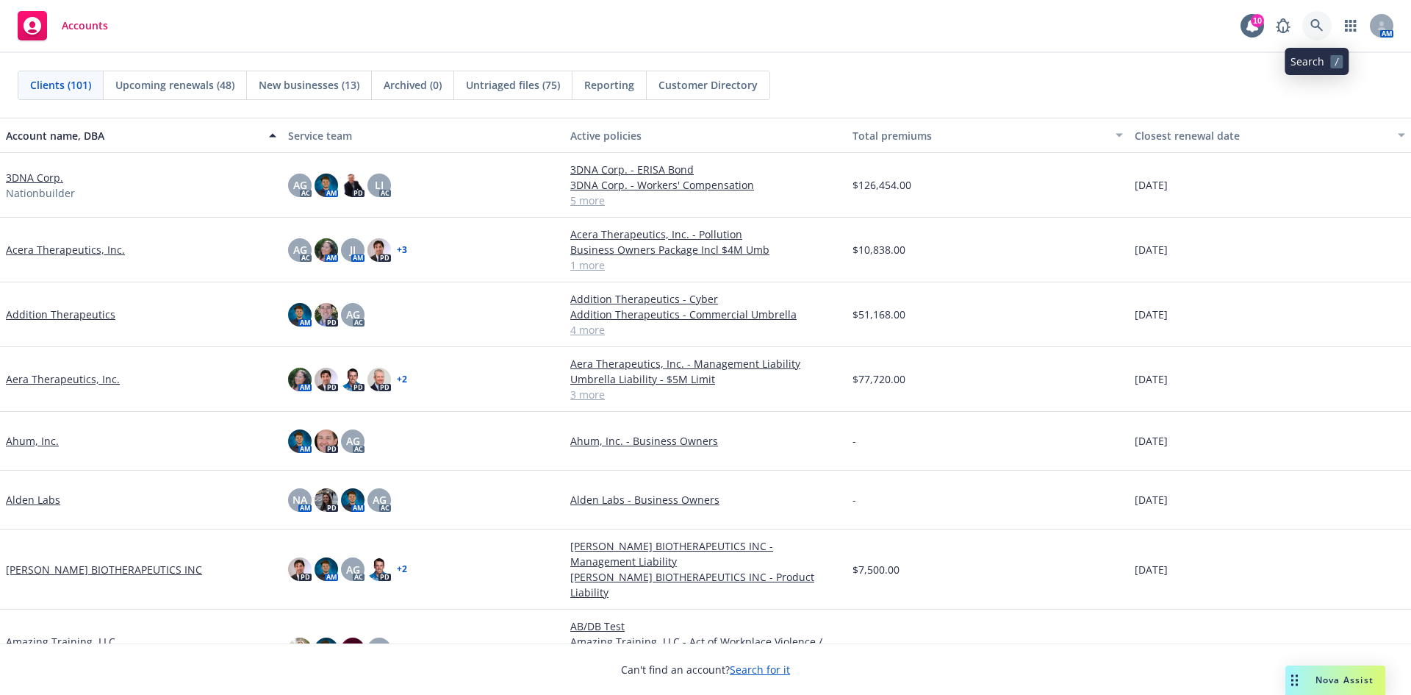
click at [1314, 26] on icon at bounding box center [1317, 25] width 12 height 12
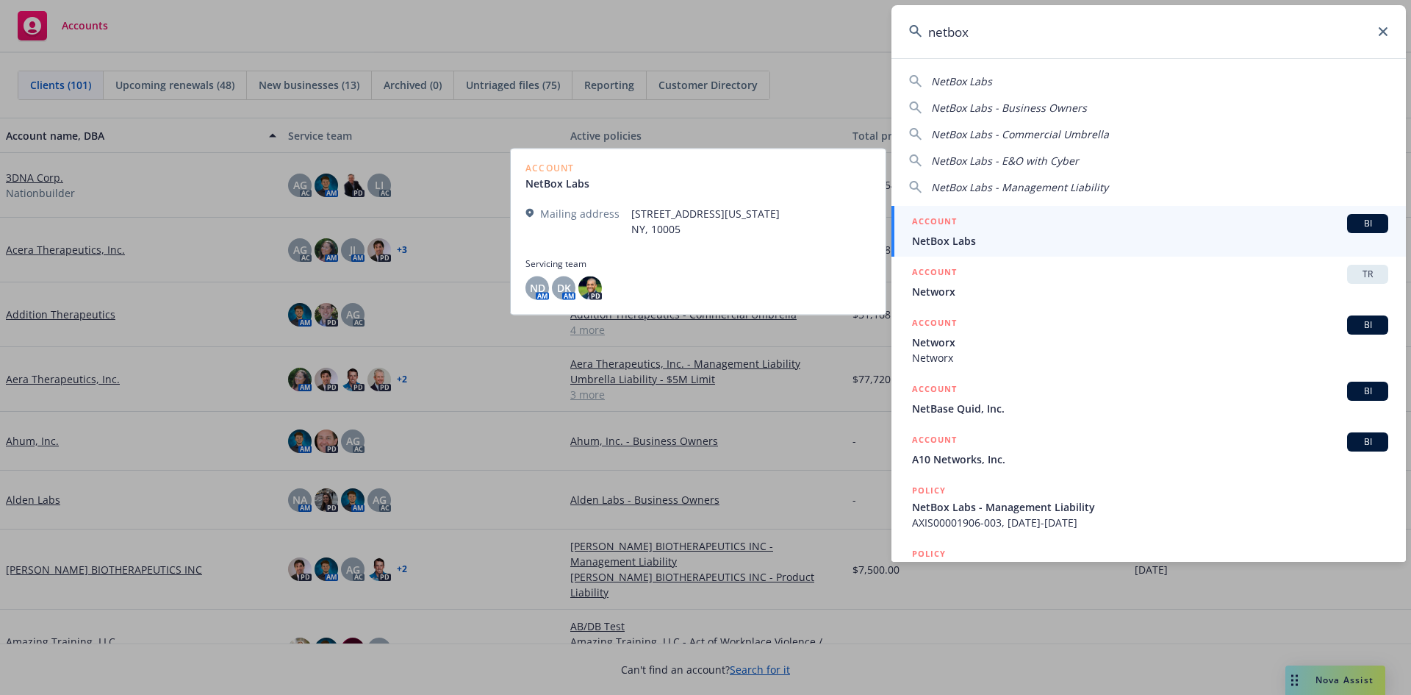
type input "netbox"
click at [1064, 243] on span "NetBox Labs" at bounding box center [1150, 240] width 476 height 15
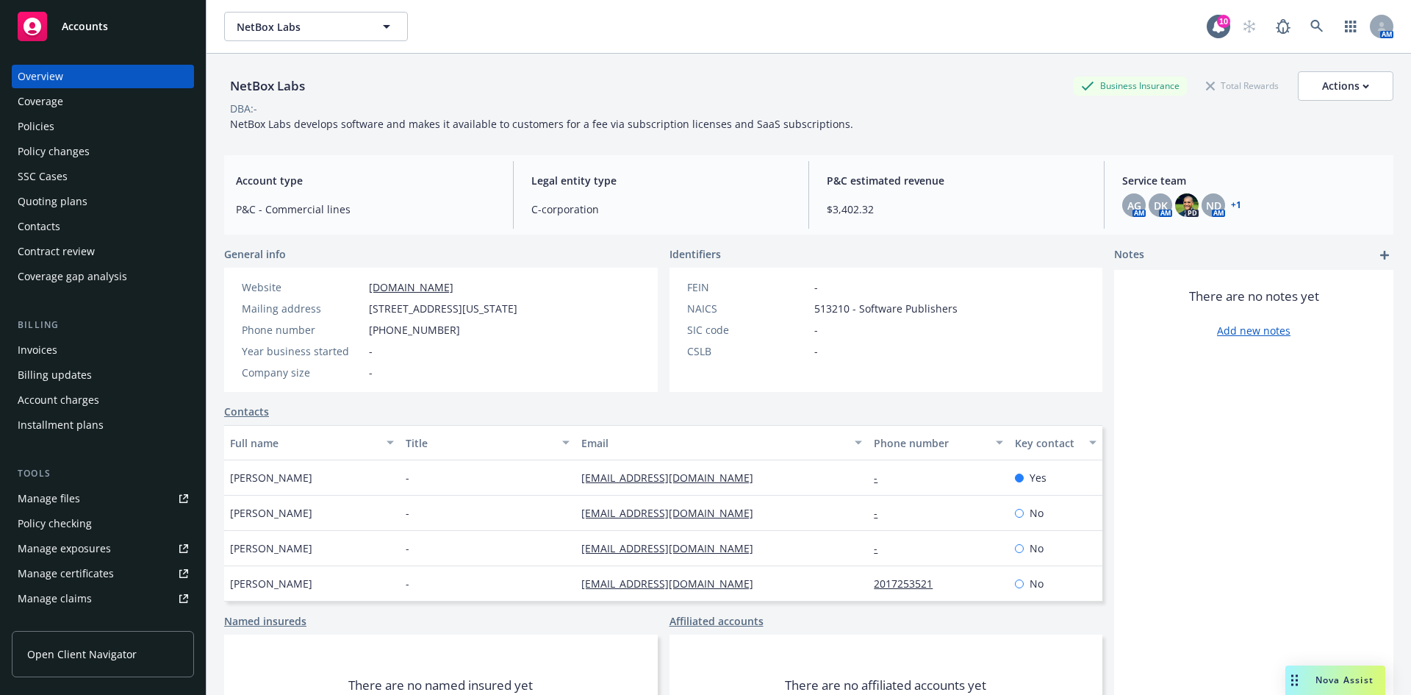
click at [110, 130] on div "Policies" at bounding box center [103, 127] width 171 height 24
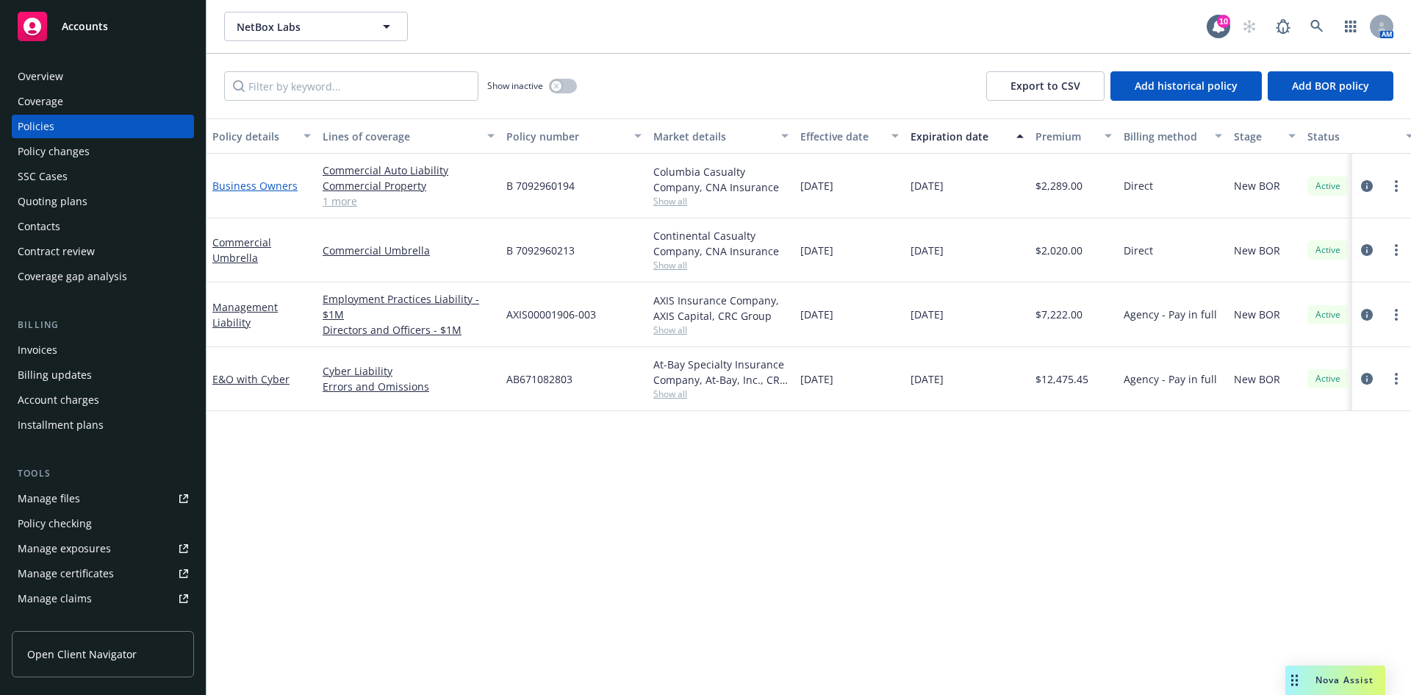
click at [243, 187] on link "Business Owners" at bounding box center [254, 186] width 85 height 14
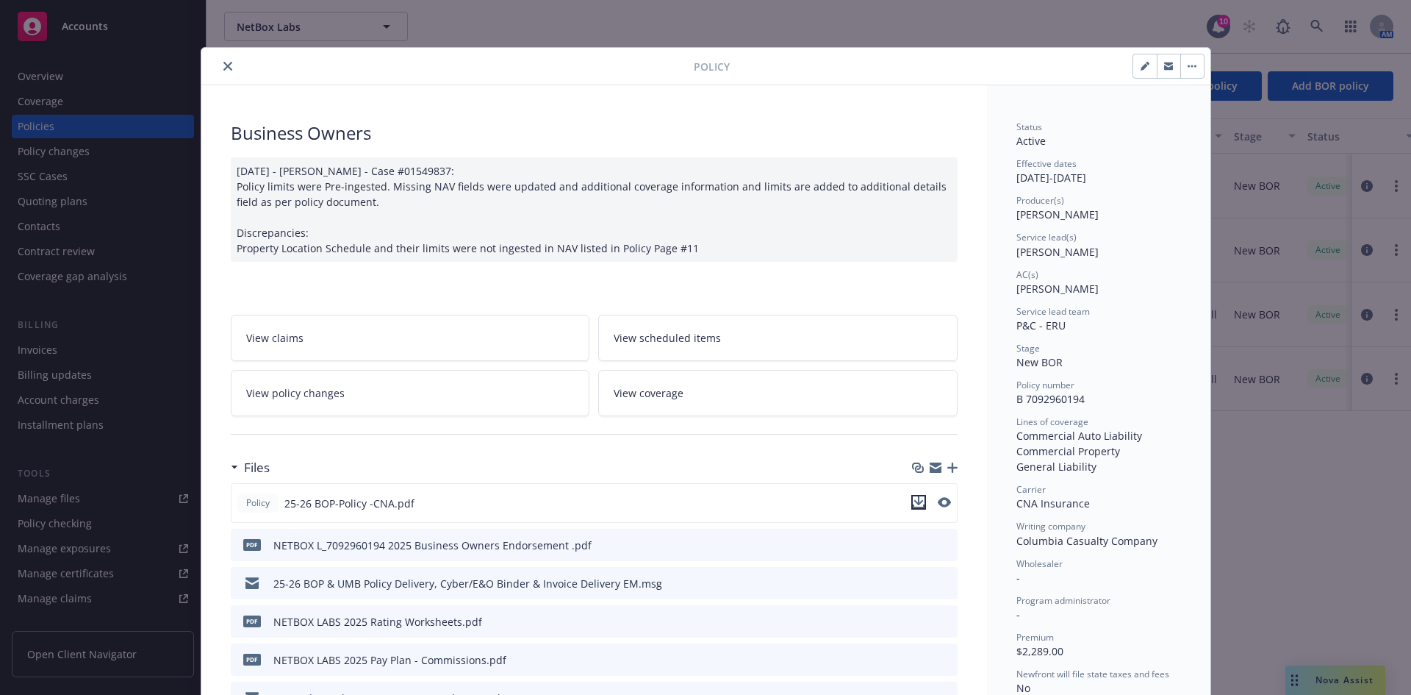
click at [913, 497] on icon "download file" at bounding box center [919, 502] width 12 height 12
click at [932, 6] on div "Policy Business Owners 04/16/2025 - Srilakshmi Netela - Case #01549837: Policy …" at bounding box center [705, 347] width 1411 height 695
click at [914, 18] on div "Policy Business Owners 04/16/2025 - Srilakshmi Netela - Case #01549837: Policy …" at bounding box center [705, 347] width 1411 height 695
click at [225, 71] on button "close" at bounding box center [228, 66] width 18 height 18
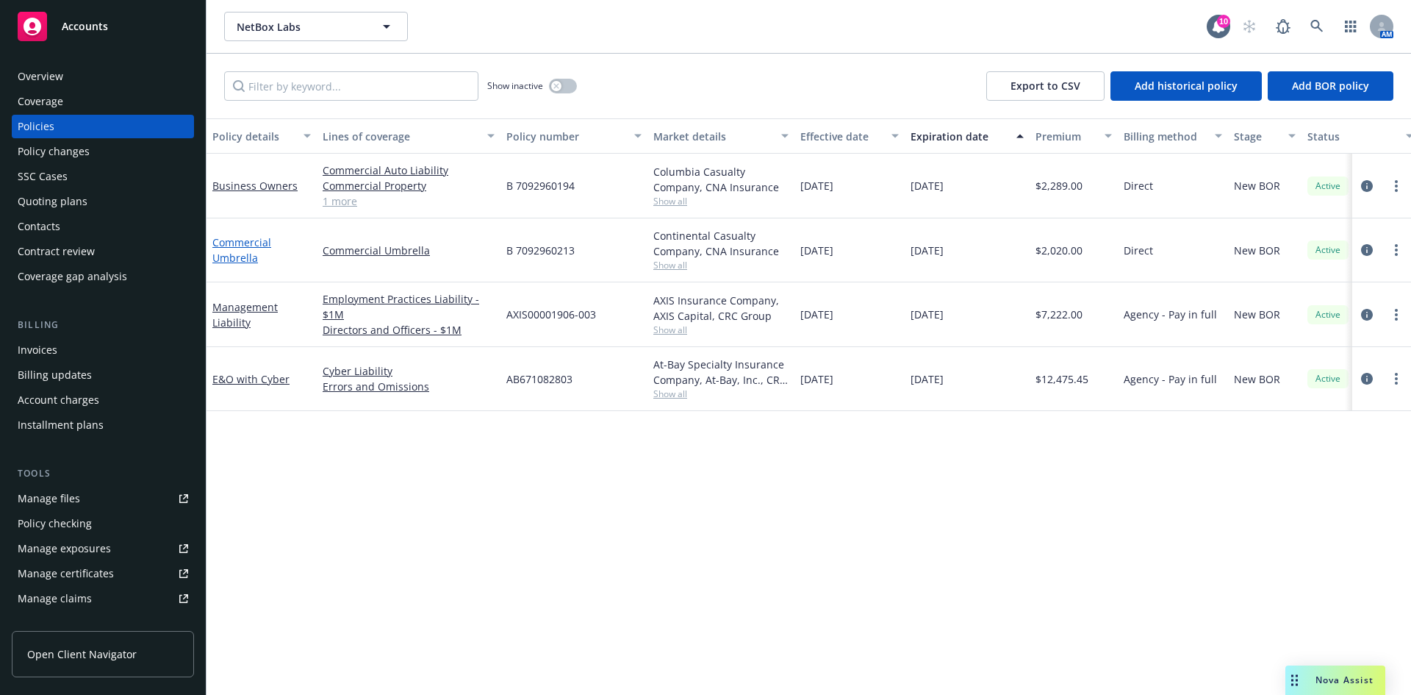
click at [252, 244] on link "Commercial Umbrella" at bounding box center [241, 249] width 59 height 29
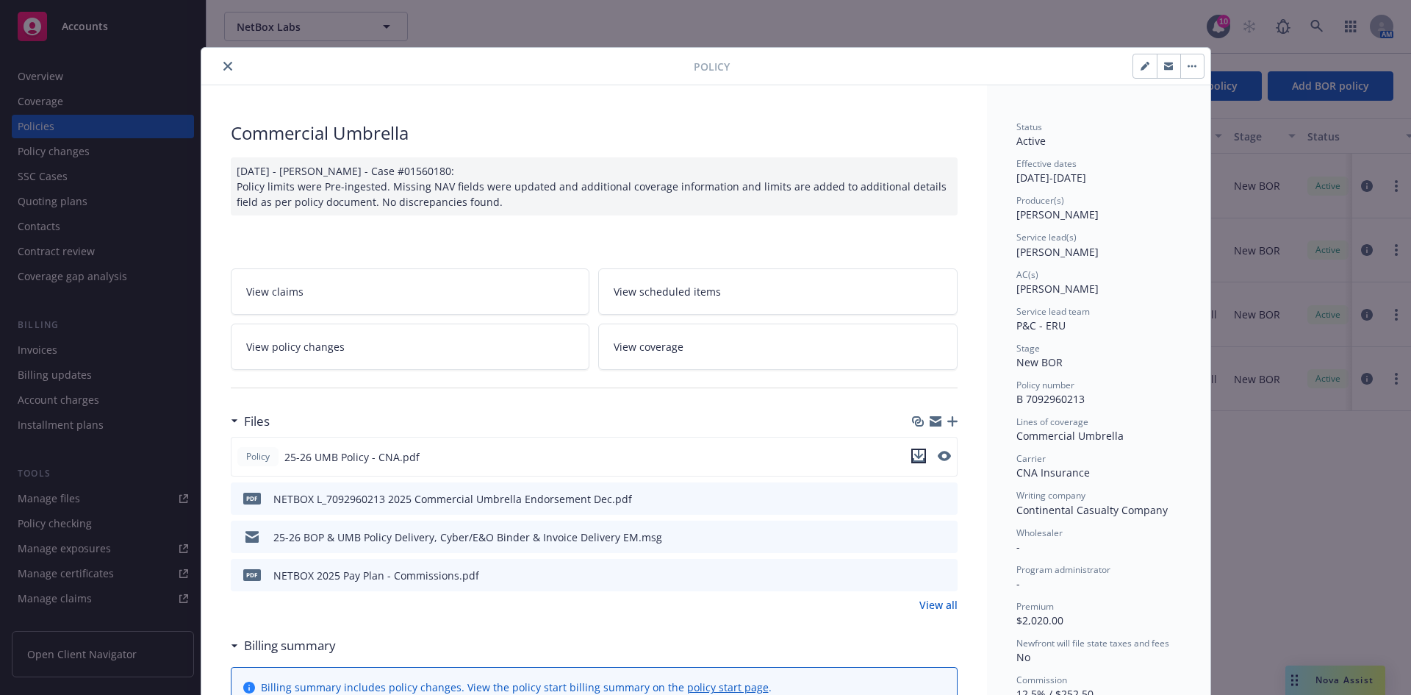
click at [913, 457] on icon "download file" at bounding box center [919, 456] width 12 height 12
click at [223, 65] on icon "close" at bounding box center [227, 66] width 9 height 9
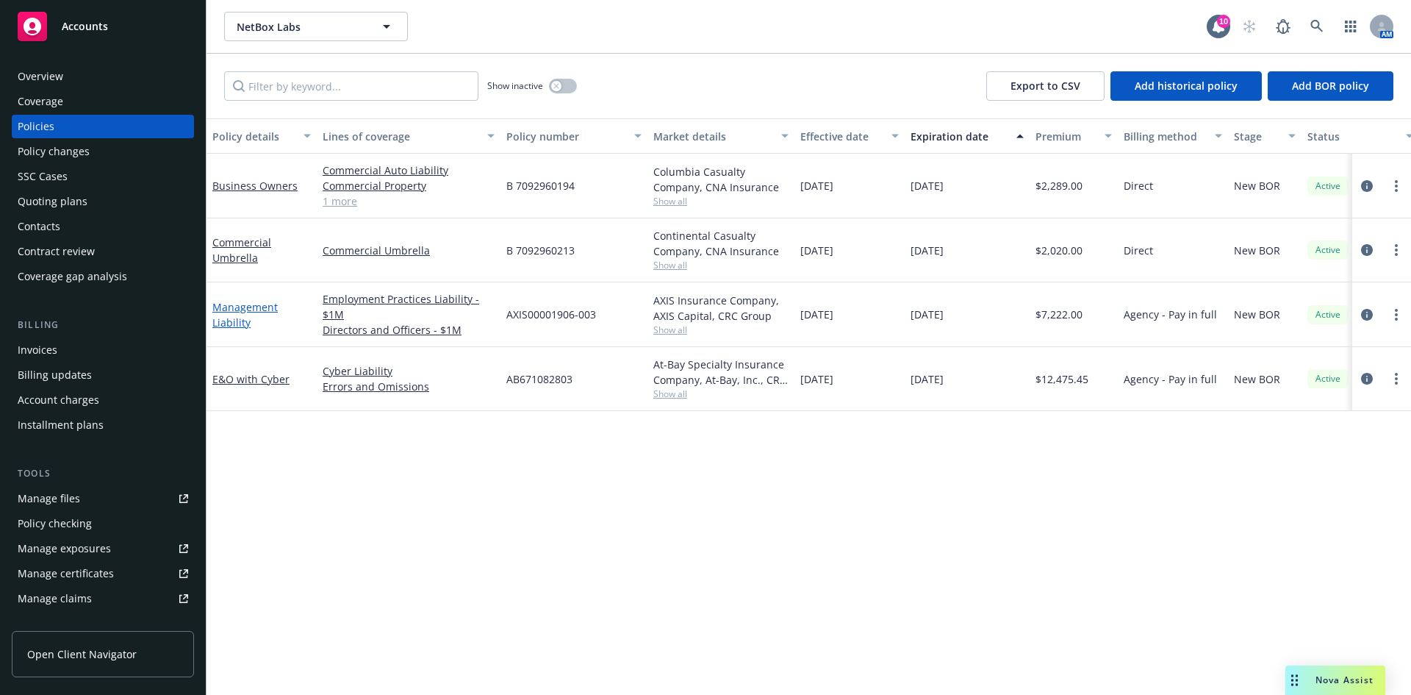
click at [245, 311] on link "Management Liability" at bounding box center [244, 314] width 65 height 29
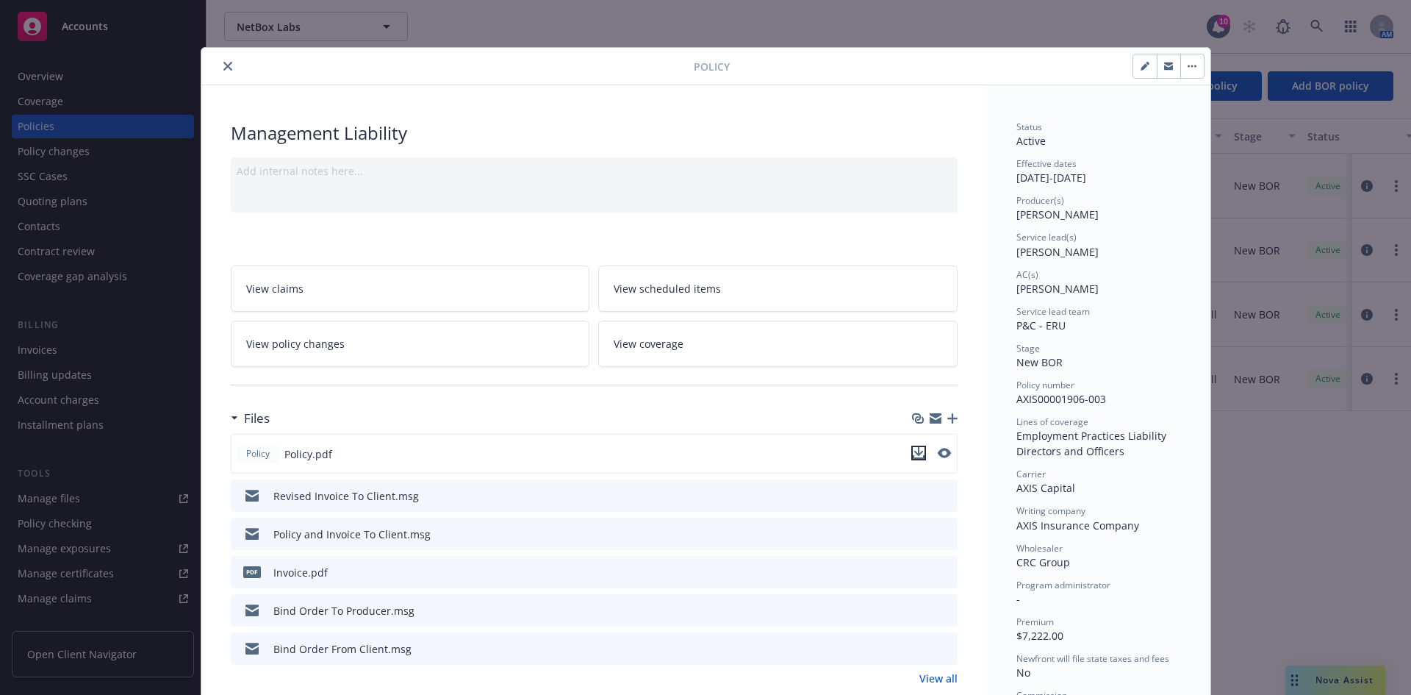
click at [916, 450] on icon "download file" at bounding box center [919, 453] width 12 height 12
click at [219, 65] on button "close" at bounding box center [228, 66] width 18 height 18
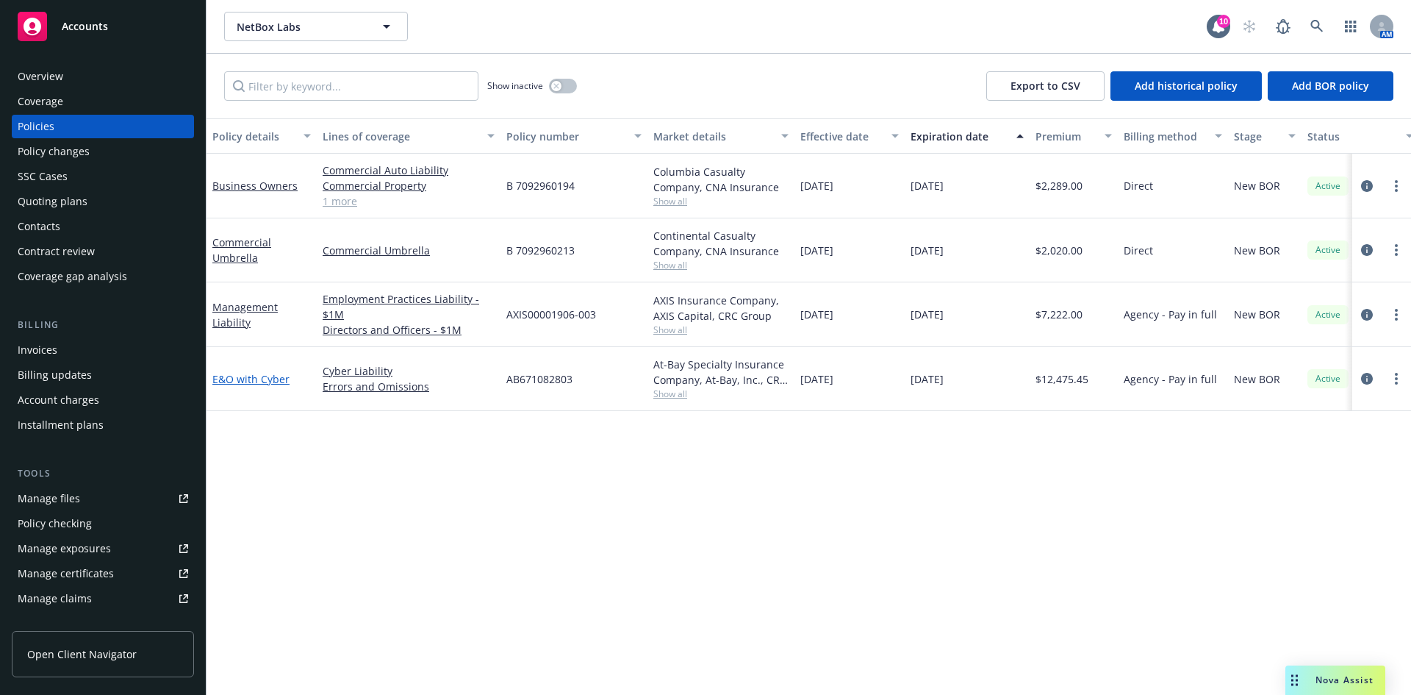
click at [276, 377] on link "E&O with Cyber" at bounding box center [250, 379] width 77 height 14
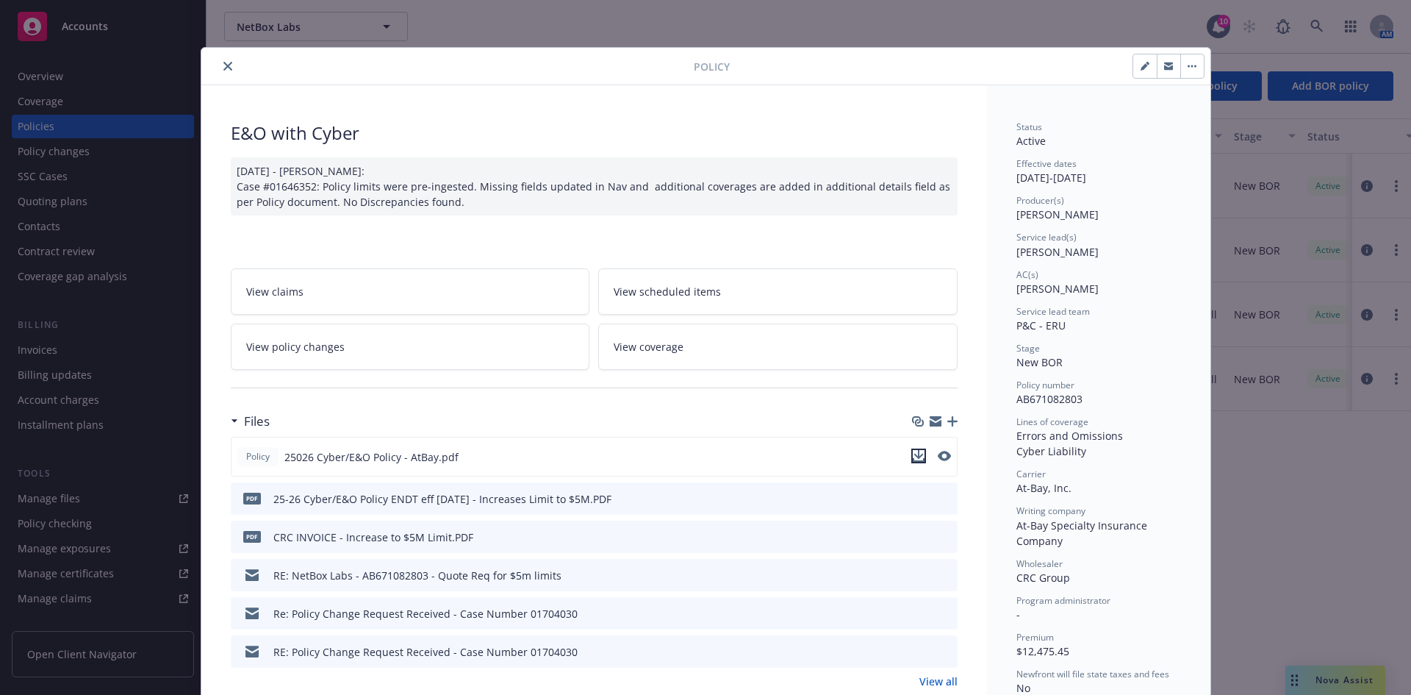
click at [915, 459] on icon "download file" at bounding box center [919, 456] width 12 height 12
click at [987, 24] on div "Policy E&O with Cyber 06/16/2025 - Sampath Vankayala: Case #01646352: Policy li…" at bounding box center [705, 347] width 1411 height 695
click at [223, 64] on icon "close" at bounding box center [227, 66] width 9 height 9
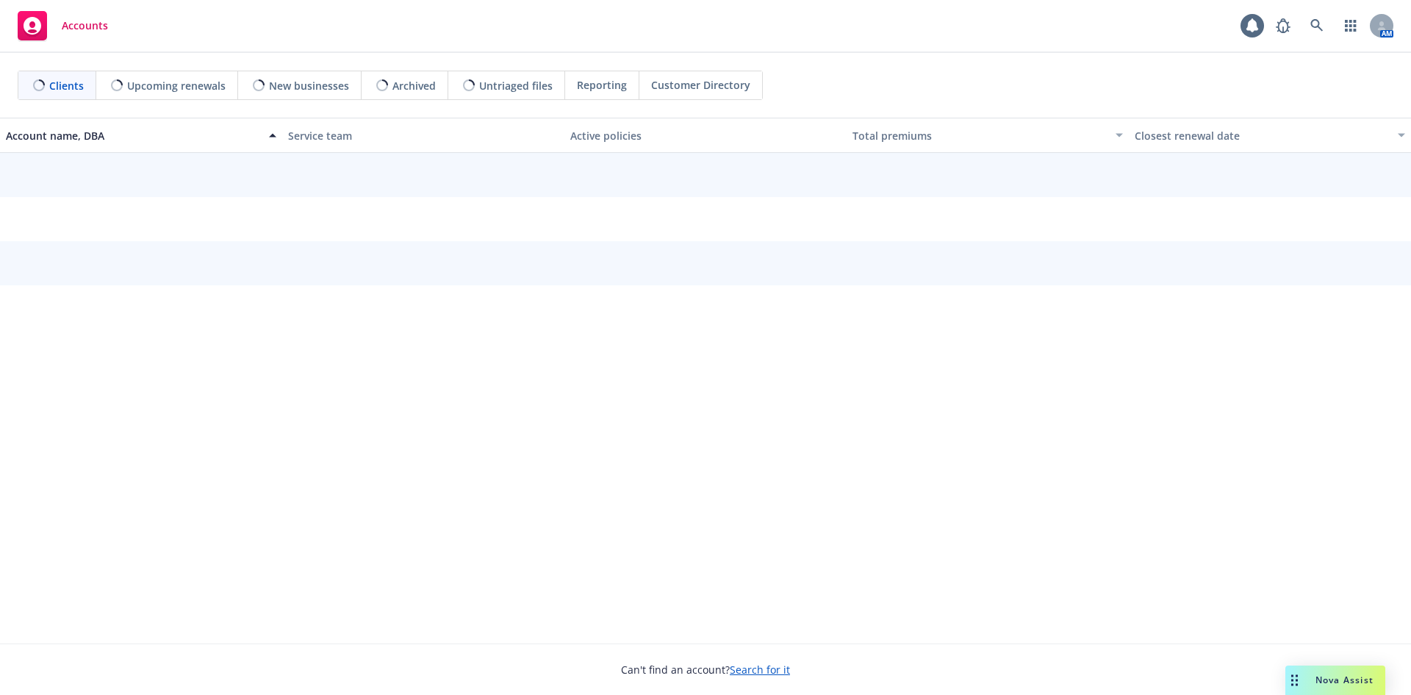
click at [1349, 675] on span "Nova Assist" at bounding box center [1345, 679] width 58 height 12
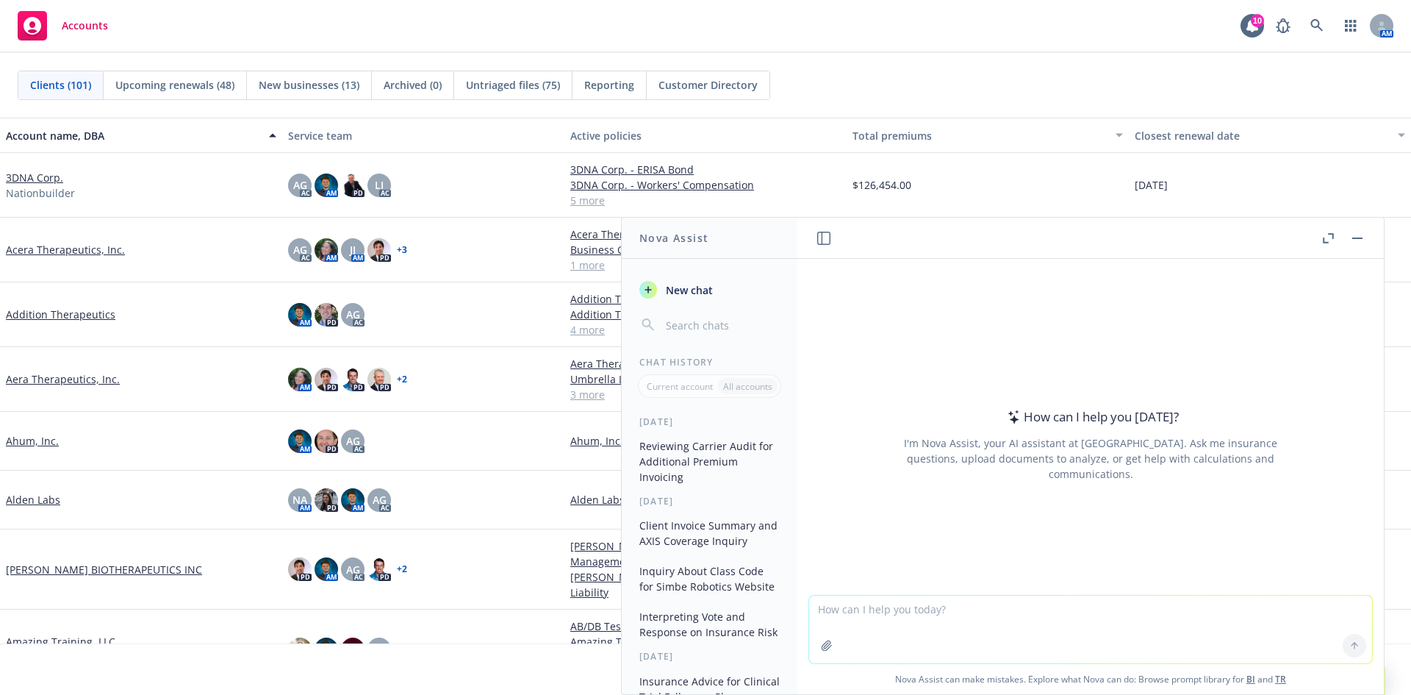
drag, startPoint x: 1073, startPoint y: 612, endPoint x: 1078, endPoint y: 603, distance: 10.9
click at [1072, 610] on textarea at bounding box center [1090, 629] width 563 height 68
type textarea "c"
click at [849, 606] on textarea at bounding box center [1090, 628] width 563 height 69
paste textarea "A. Coverage Requirements NBL will, at its own expense, maintain in force throug…"
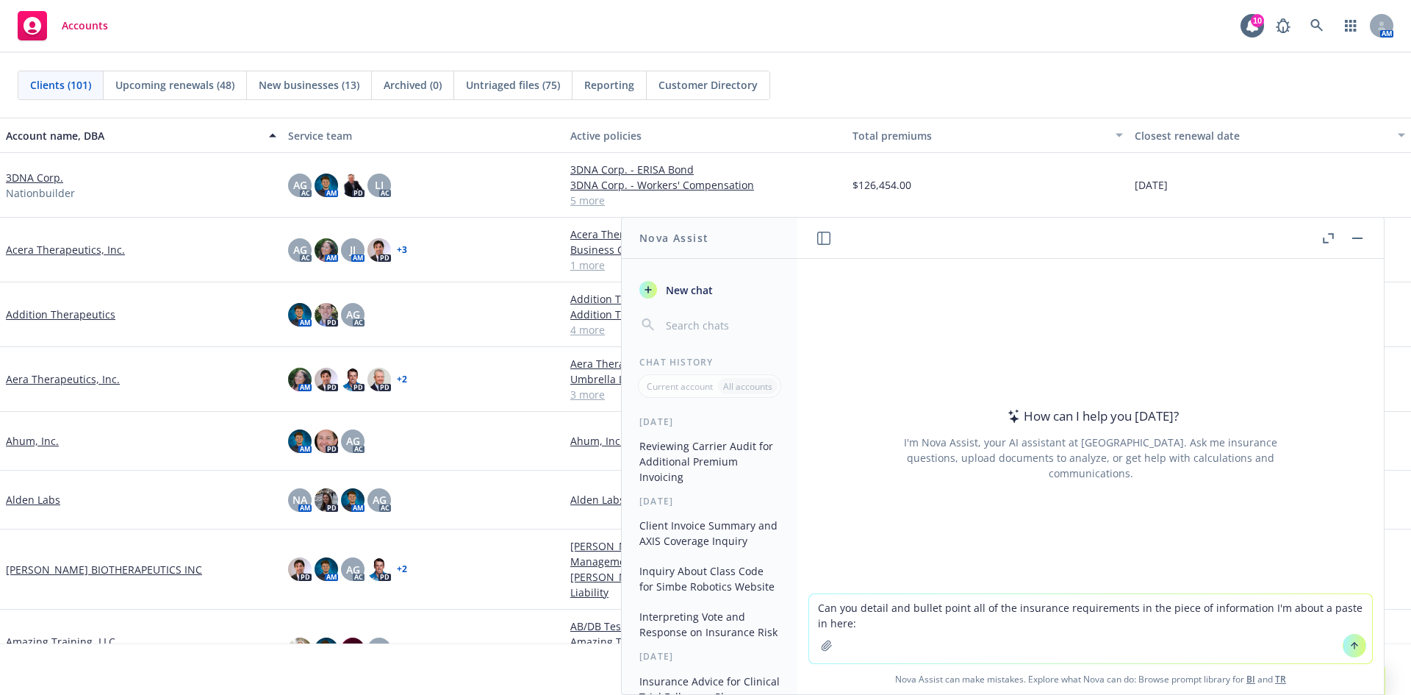
type textarea "Can you detail and bullet point all of the insurance requirements in the piece …"
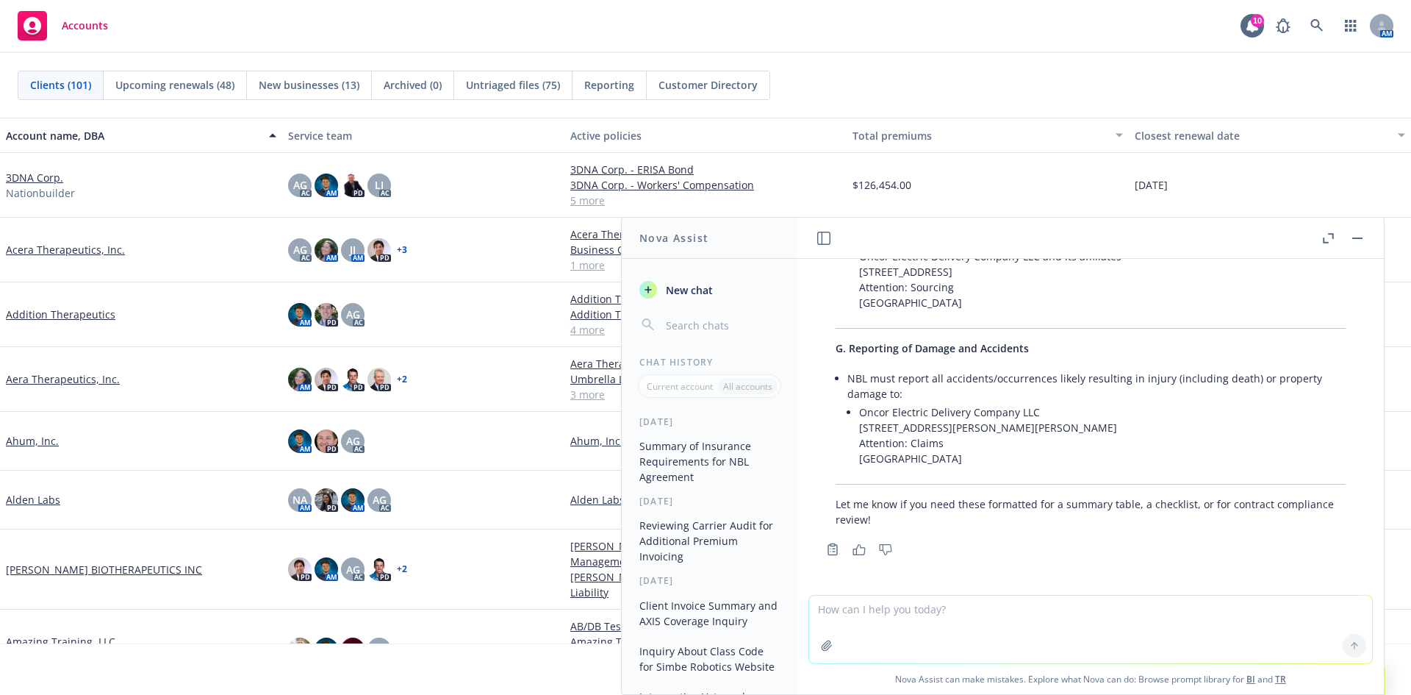
scroll to position [2741, 0]
click at [1329, 239] on icon "button" at bounding box center [1328, 238] width 11 height 10
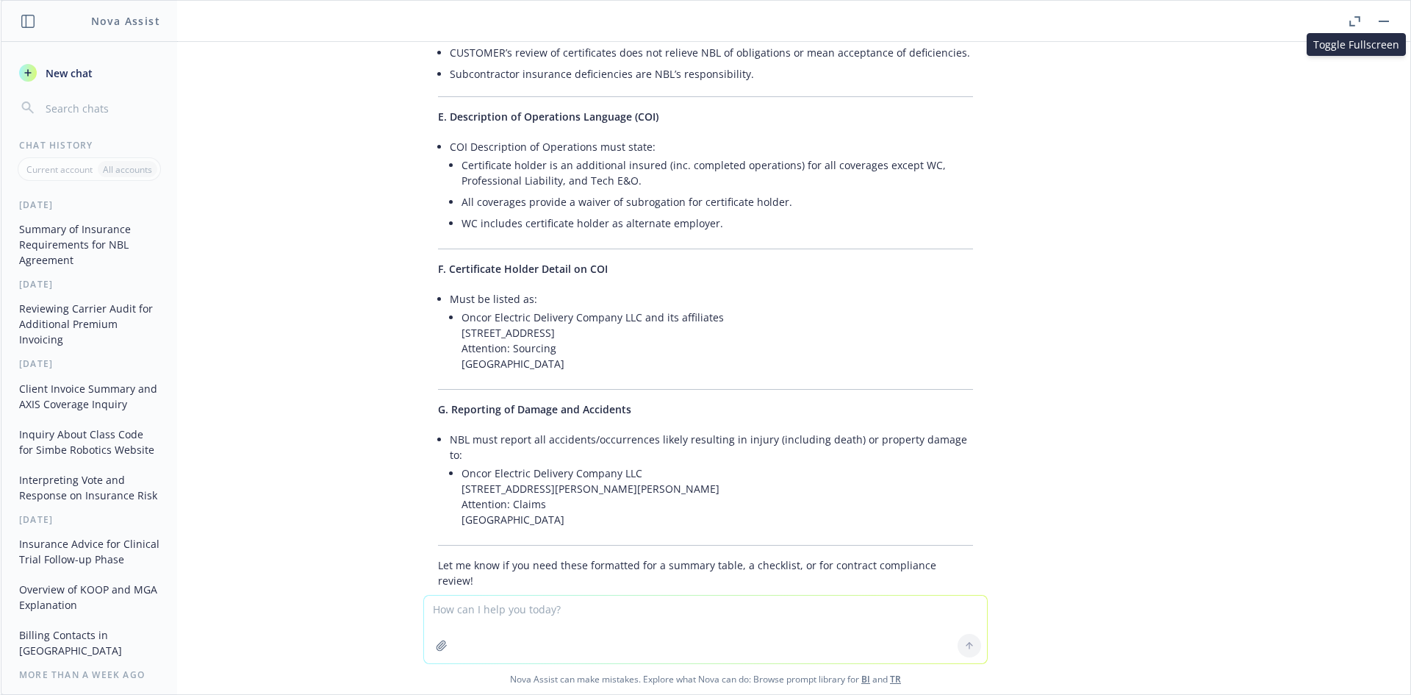
scroll to position [2358, 0]
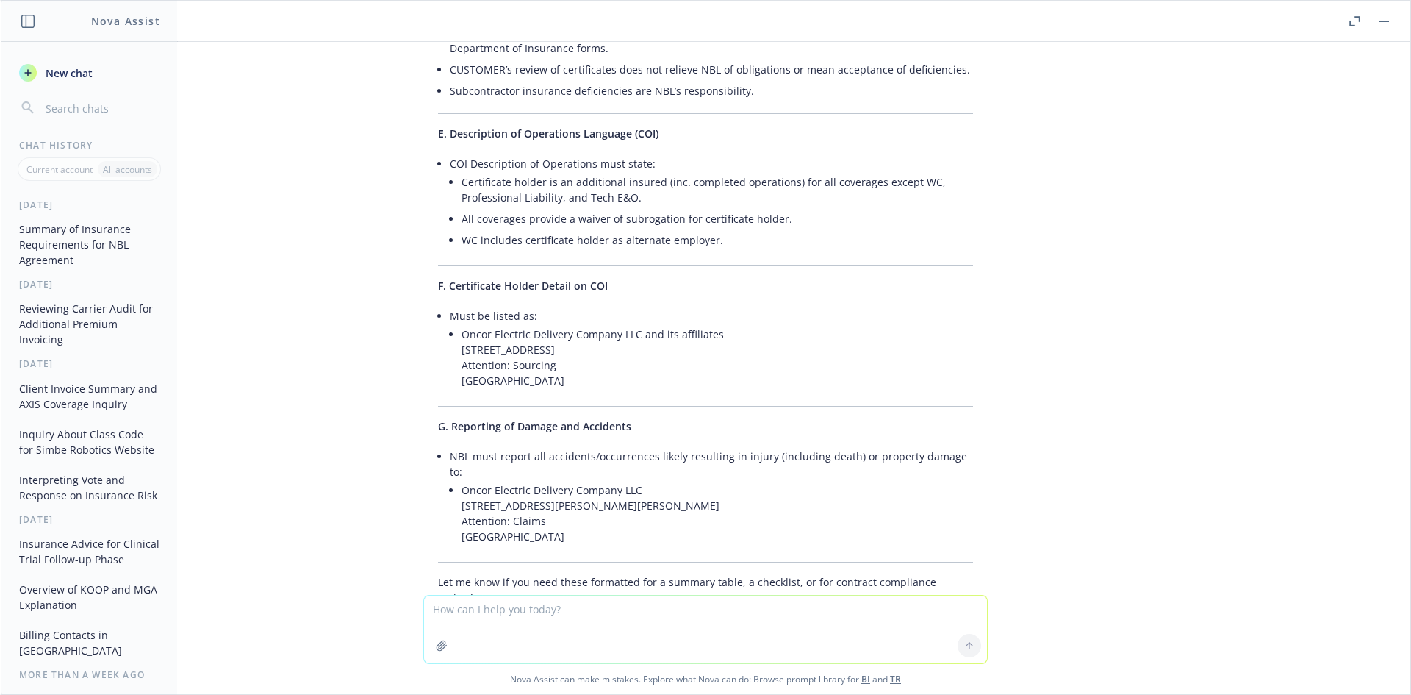
click at [550, 612] on textarea at bounding box center [705, 629] width 563 height 68
type textarea "h"
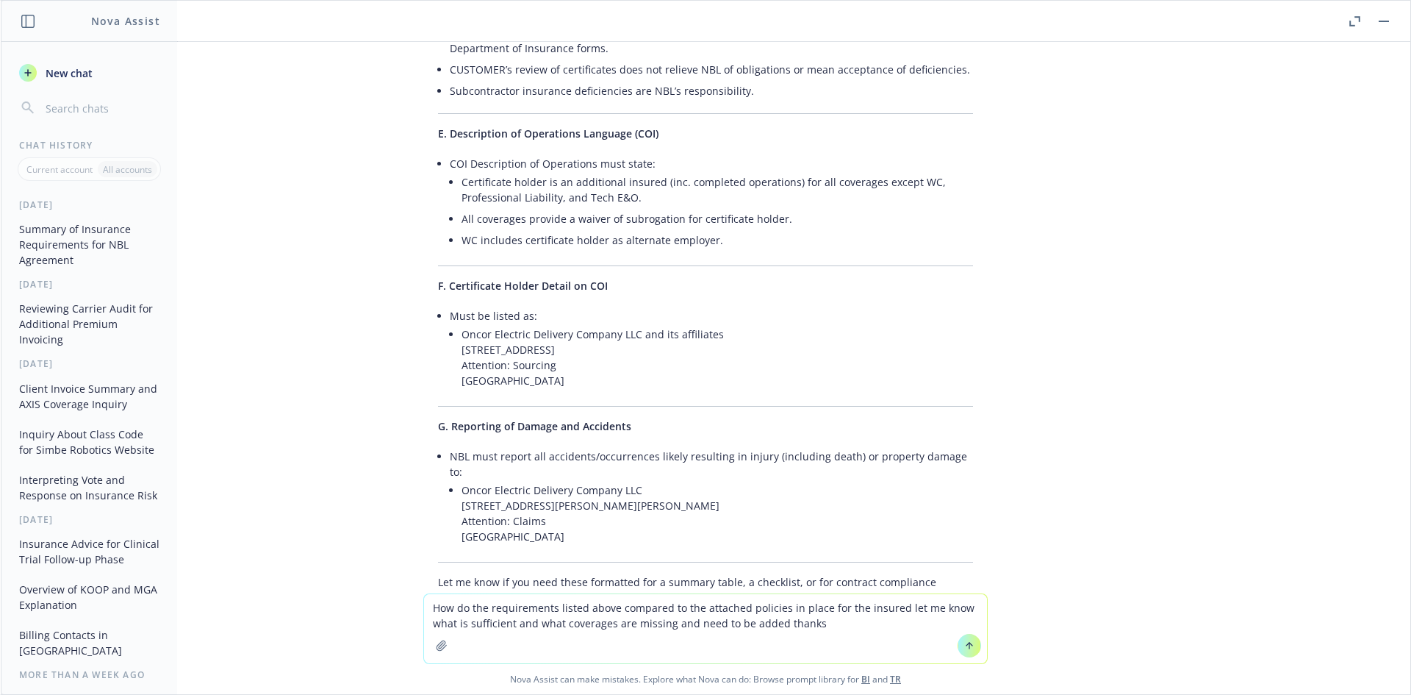
type textarea "How do the requirements listed above compared to the attached policies in place…"
click at [440, 645] on icon "button" at bounding box center [442, 645] width 12 height 12
click at [839, 617] on textarea "How do the requirements listed above compared to the attached policies in place…" at bounding box center [705, 628] width 563 height 69
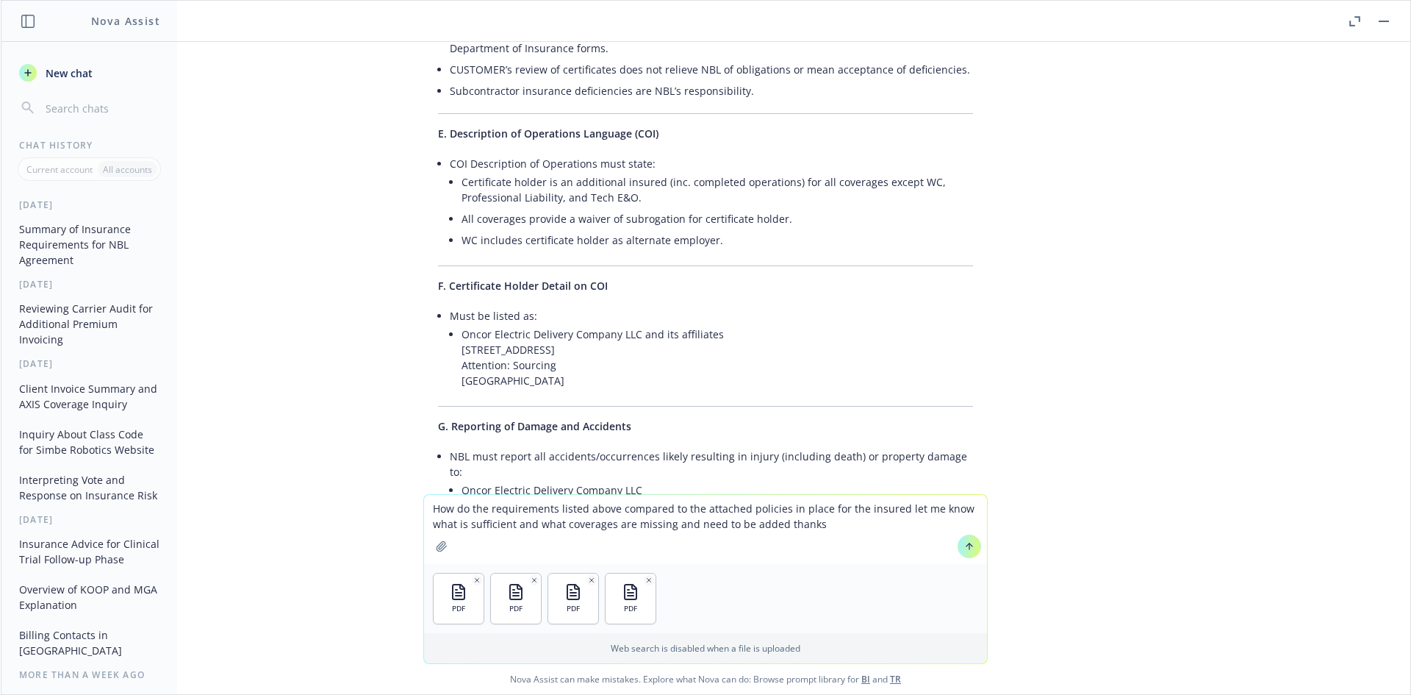
click at [967, 547] on icon at bounding box center [969, 546] width 10 height 10
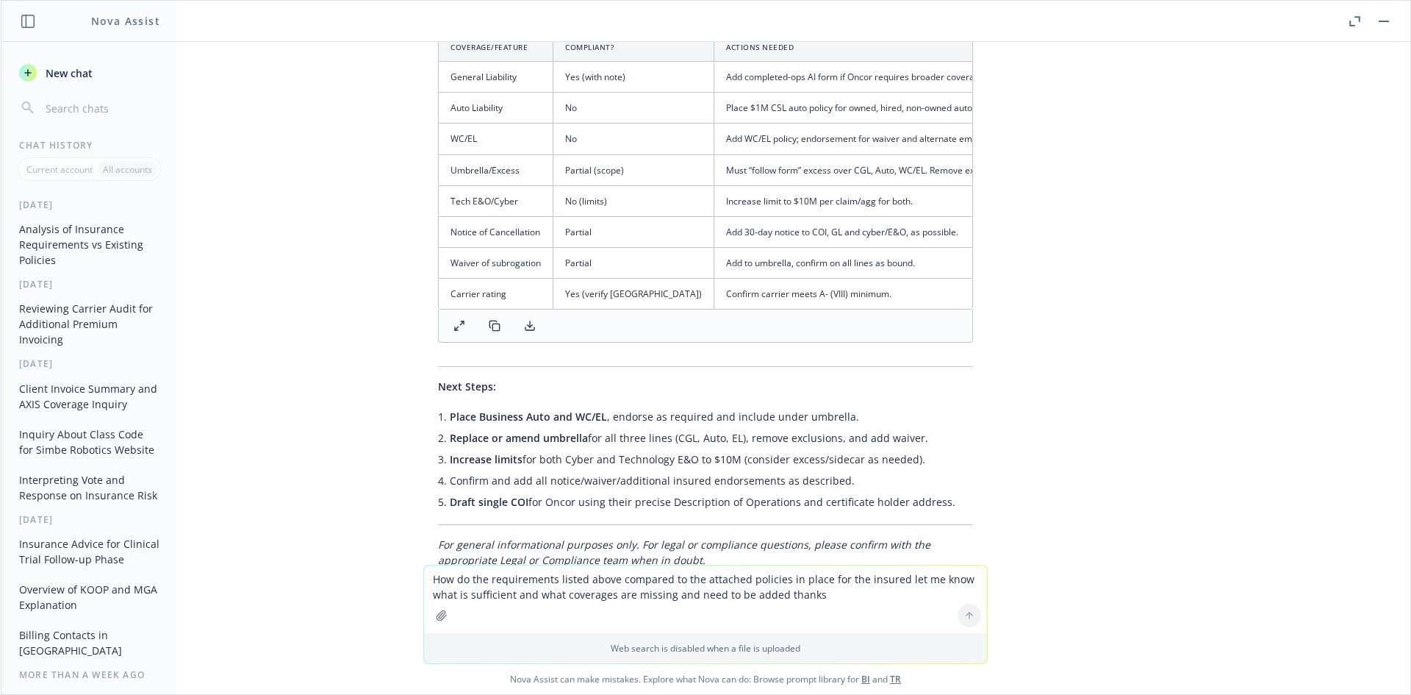
scroll to position [4293, 0]
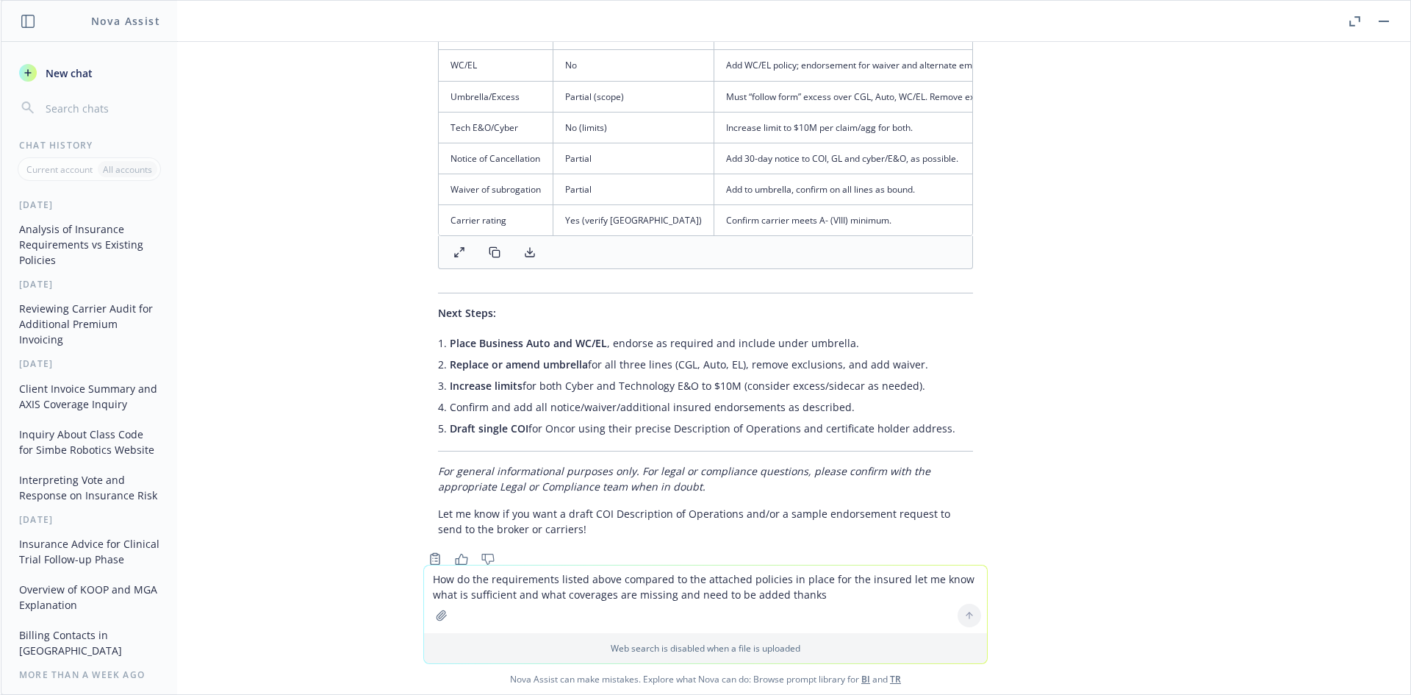
click at [865, 593] on textarea "How do the requirements listed above compared to the attached policies in place…" at bounding box center [705, 599] width 563 height 68
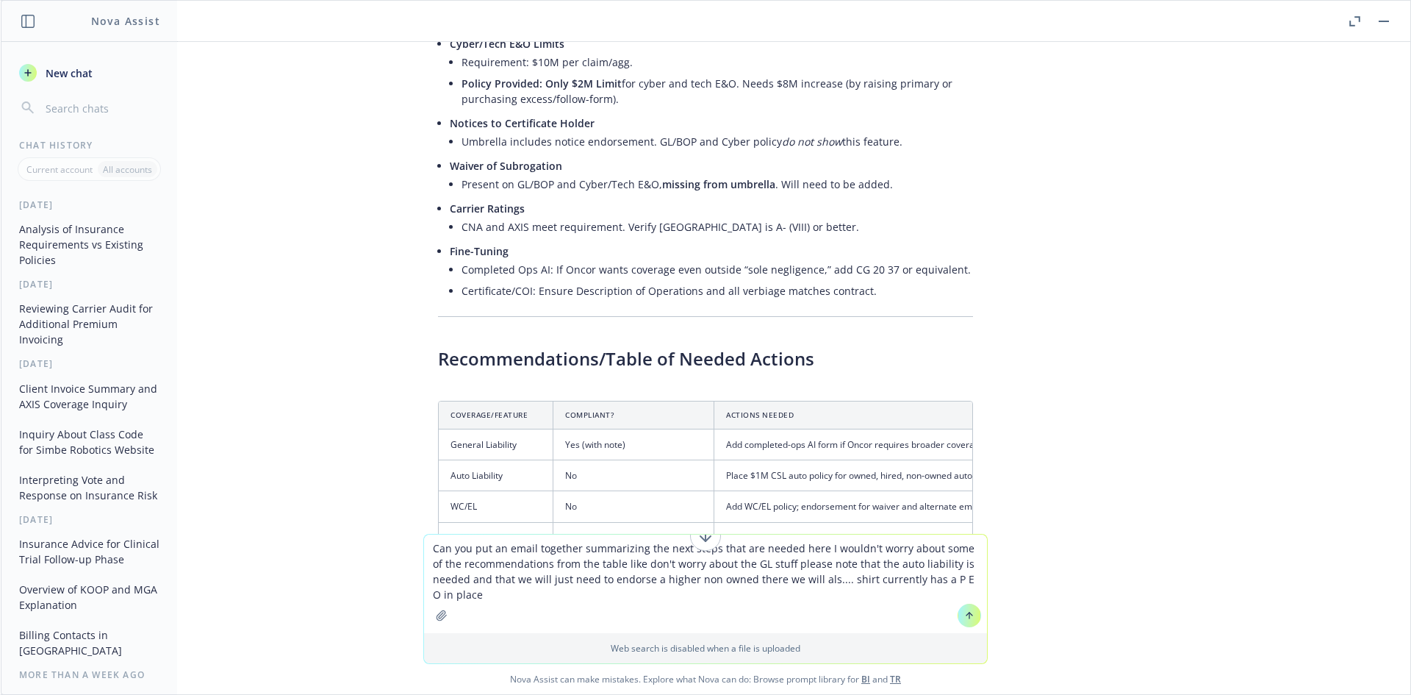
scroll to position [3926, 0]
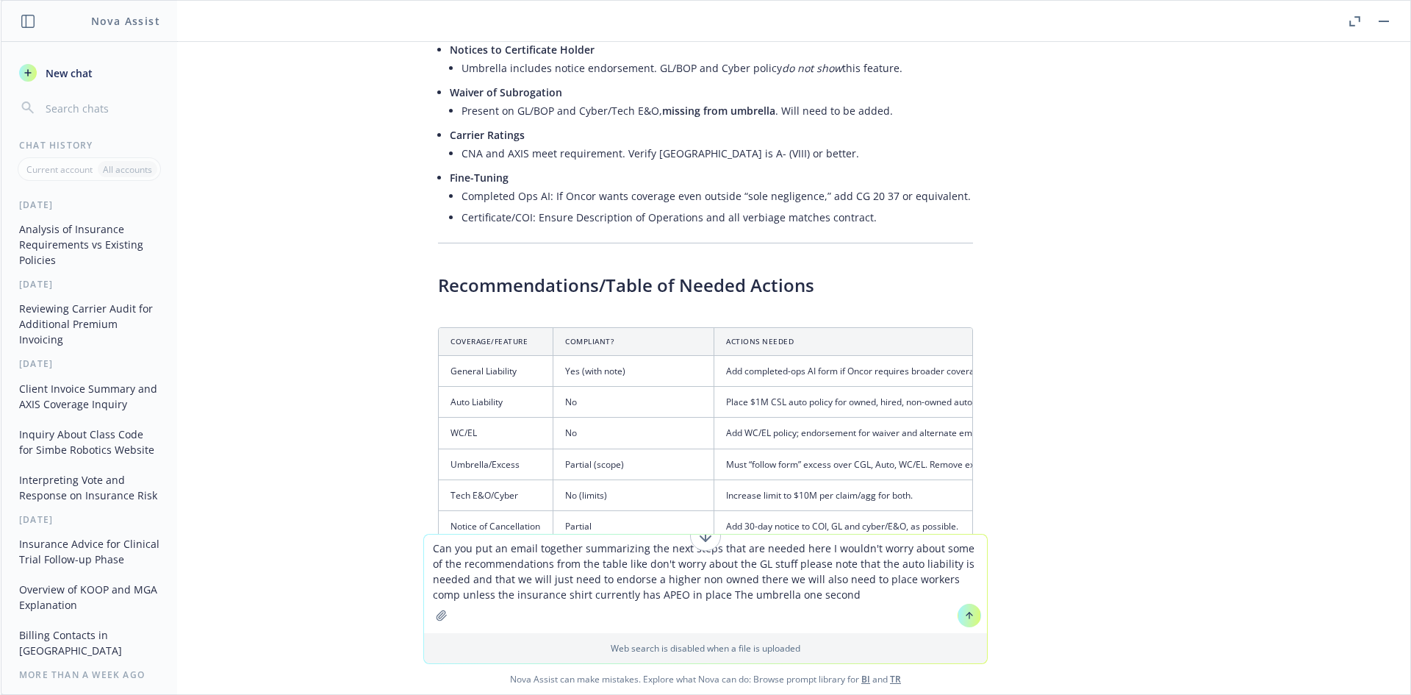
drag, startPoint x: 826, startPoint y: 603, endPoint x: 755, endPoint y: 599, distance: 71.4
click at [755, 599] on textarea "Can you put an email together summarizing the next steps that are needed here I…" at bounding box center [705, 583] width 563 height 98
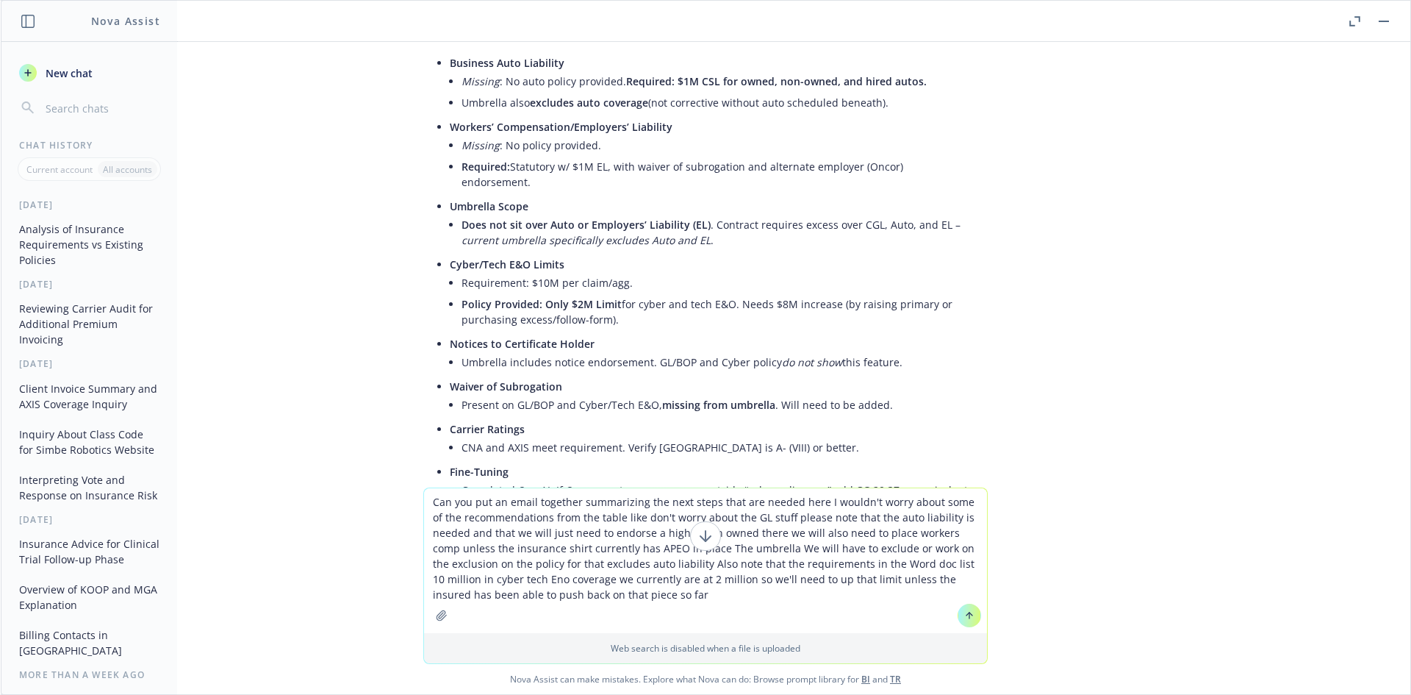
scroll to position [3705, 0]
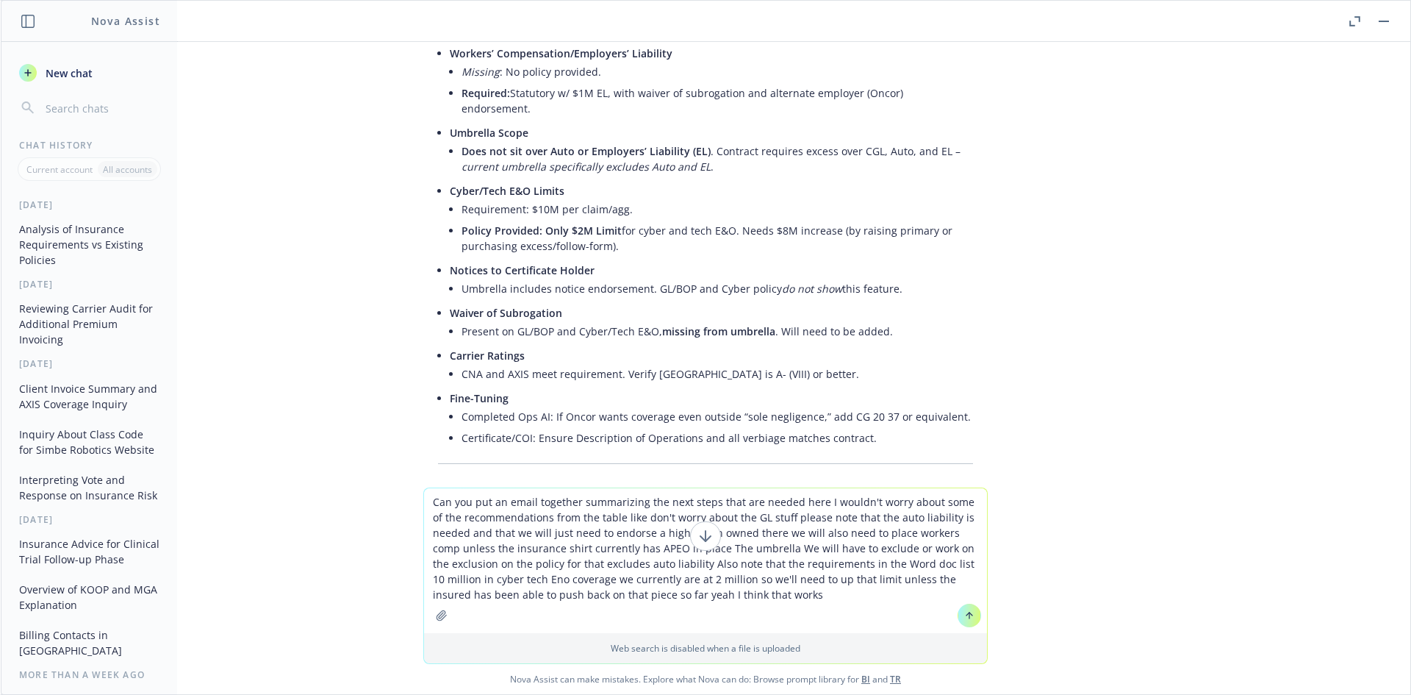
type textarea "Can you put an email together summarizing the next steps that are needed here I…"
click at [964, 611] on icon at bounding box center [969, 615] width 10 height 10
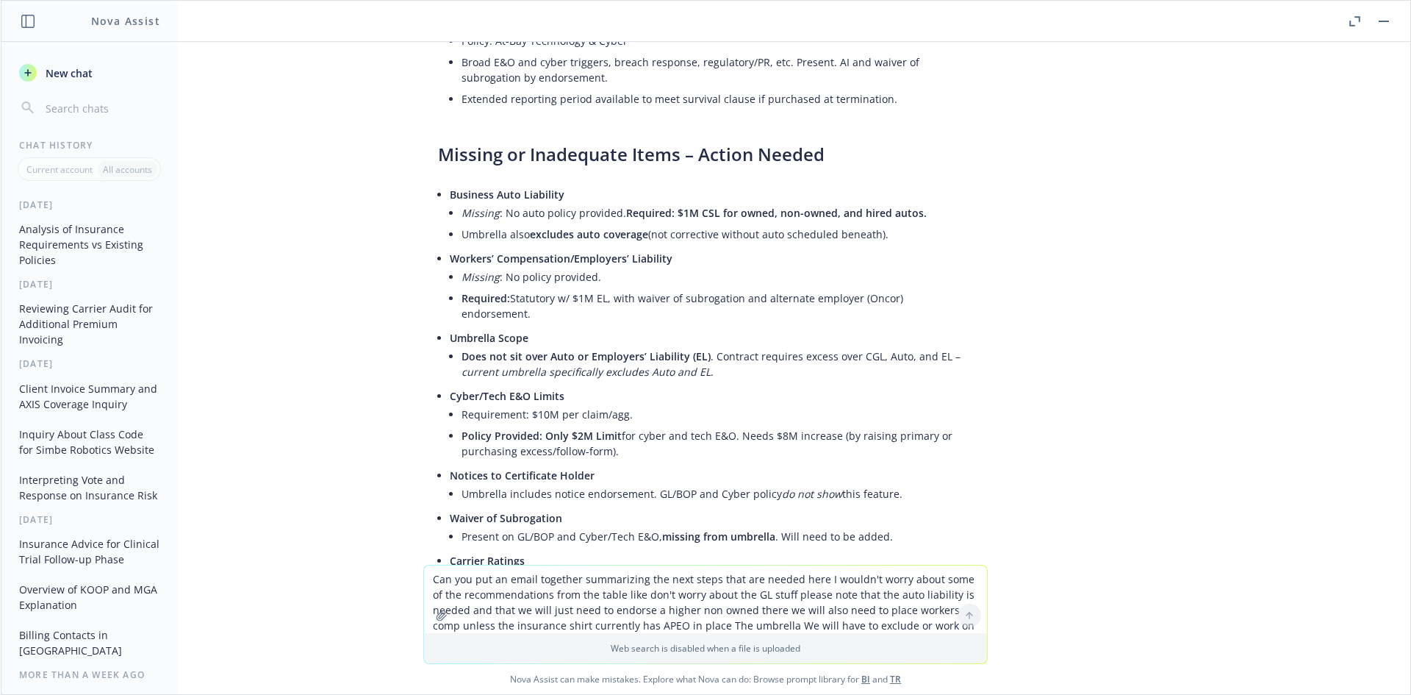
scroll to position [3494, 0]
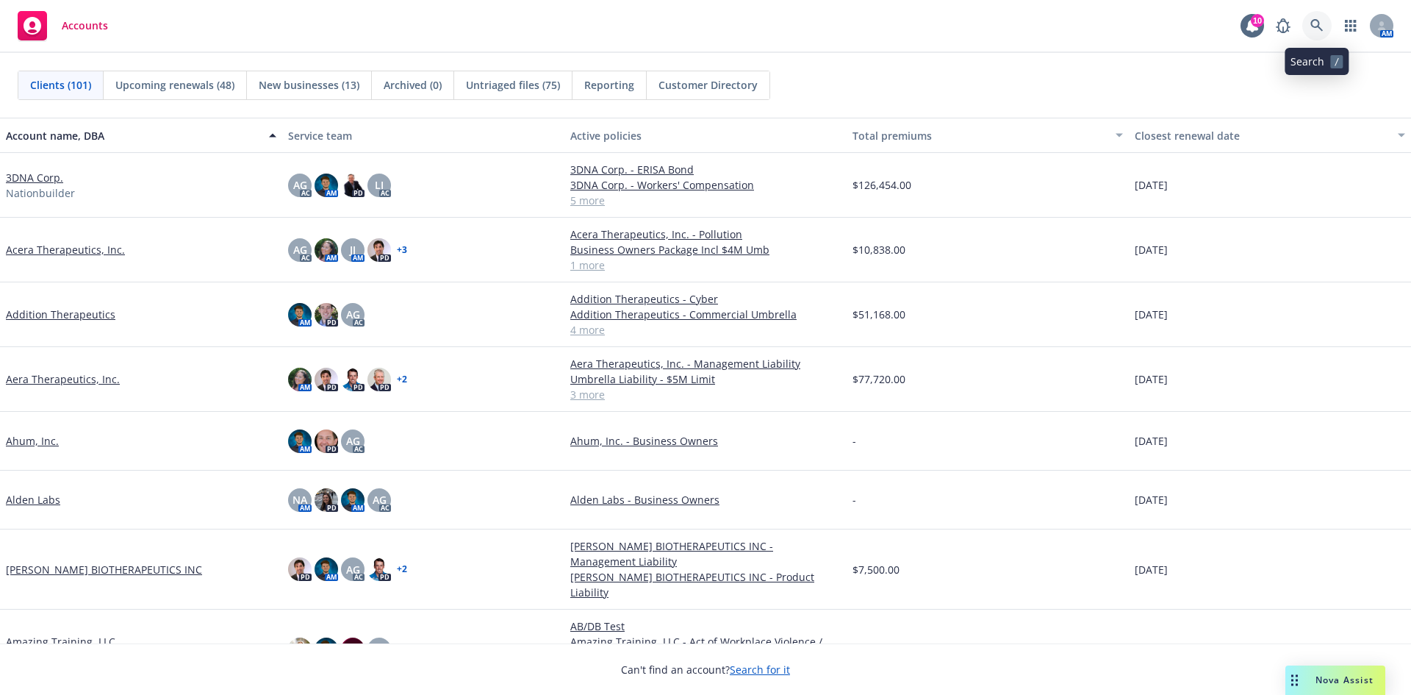
click at [1311, 18] on link at bounding box center [1316, 25] width 29 height 29
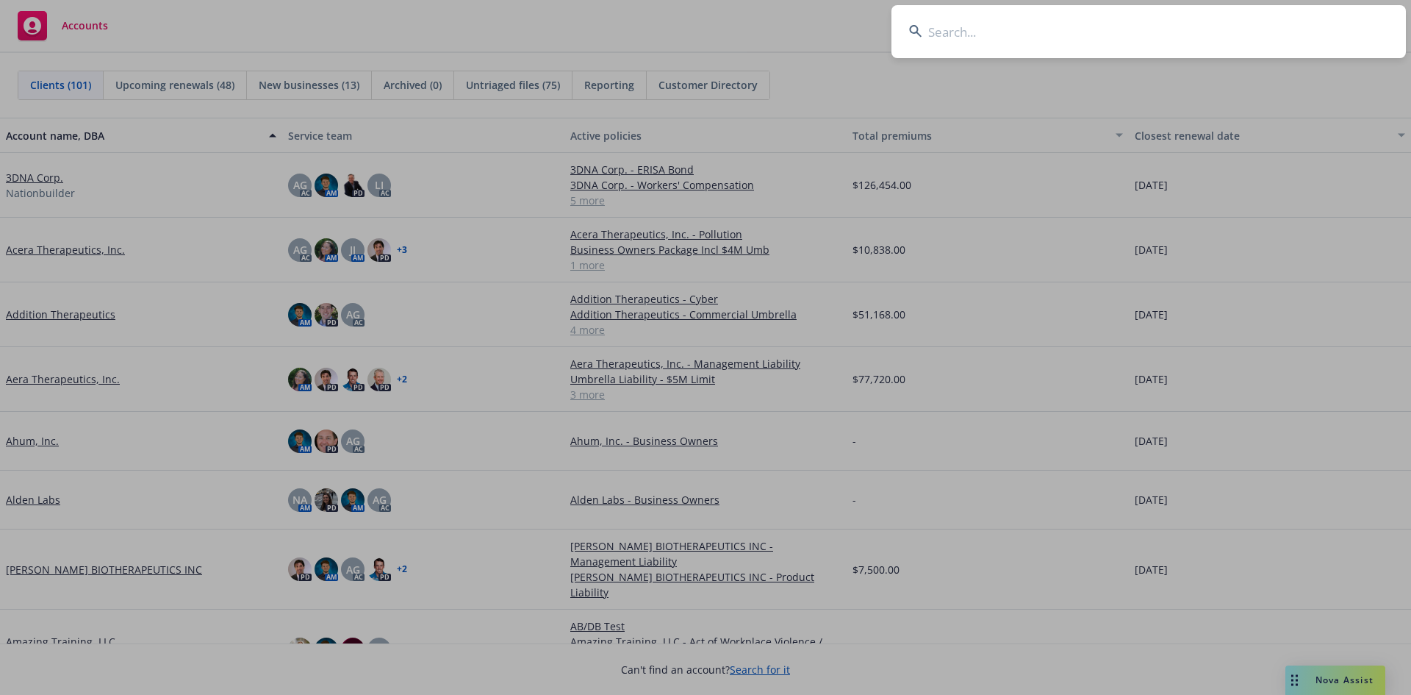
type input "n"
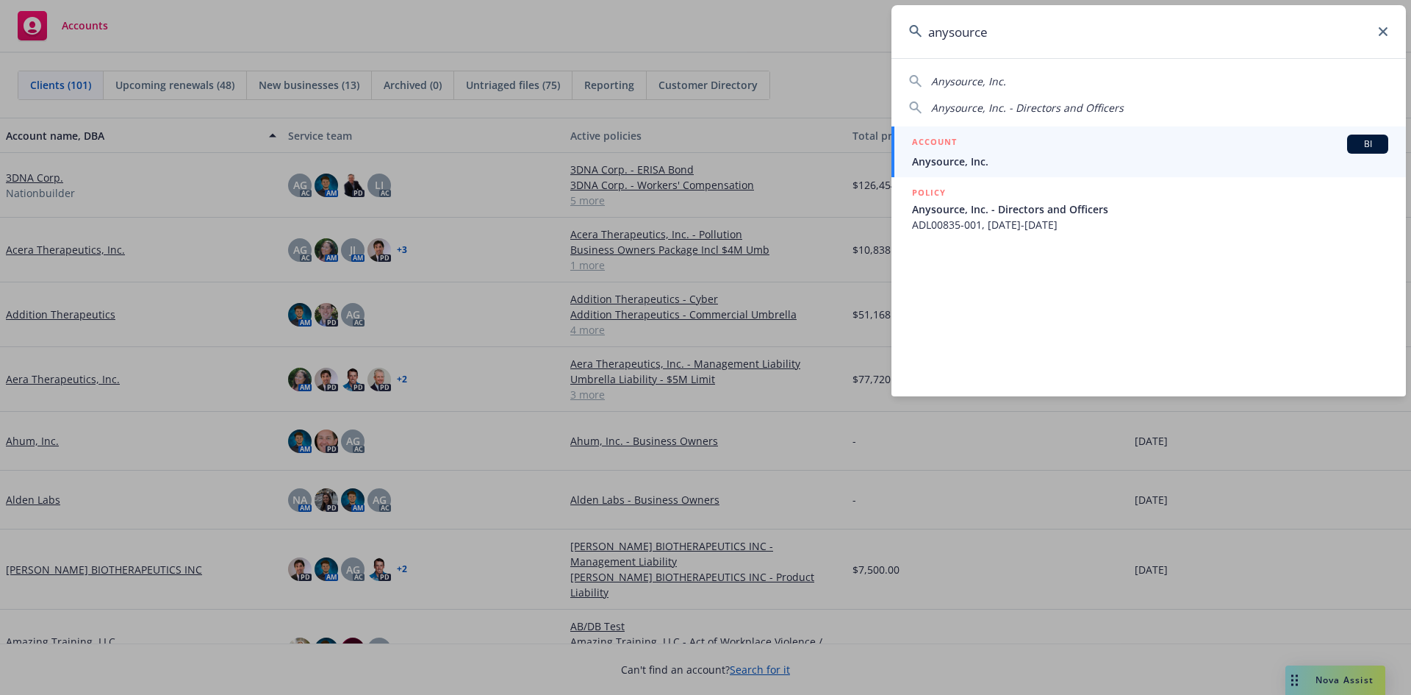
type input "anysource"
click at [1032, 155] on span "Anysource, Inc." at bounding box center [1150, 161] width 476 height 15
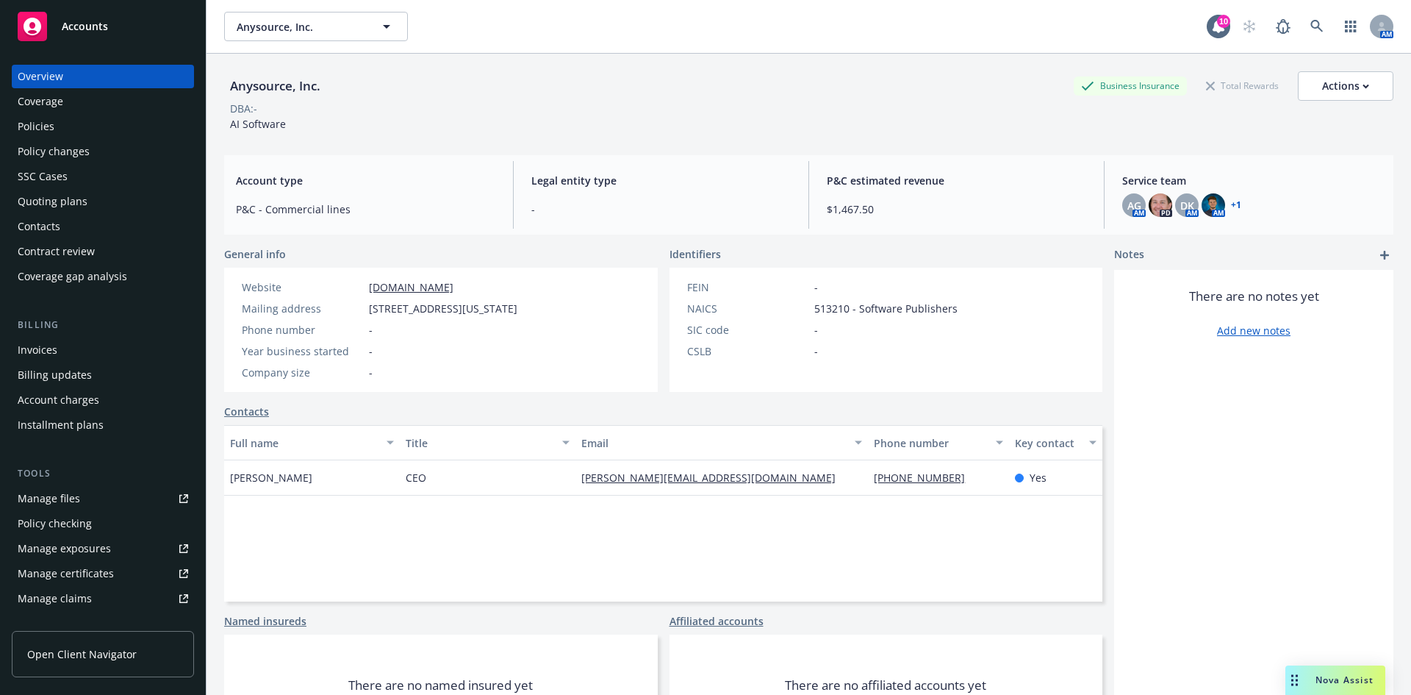
click at [90, 196] on div "Quoting plans" at bounding box center [103, 202] width 171 height 24
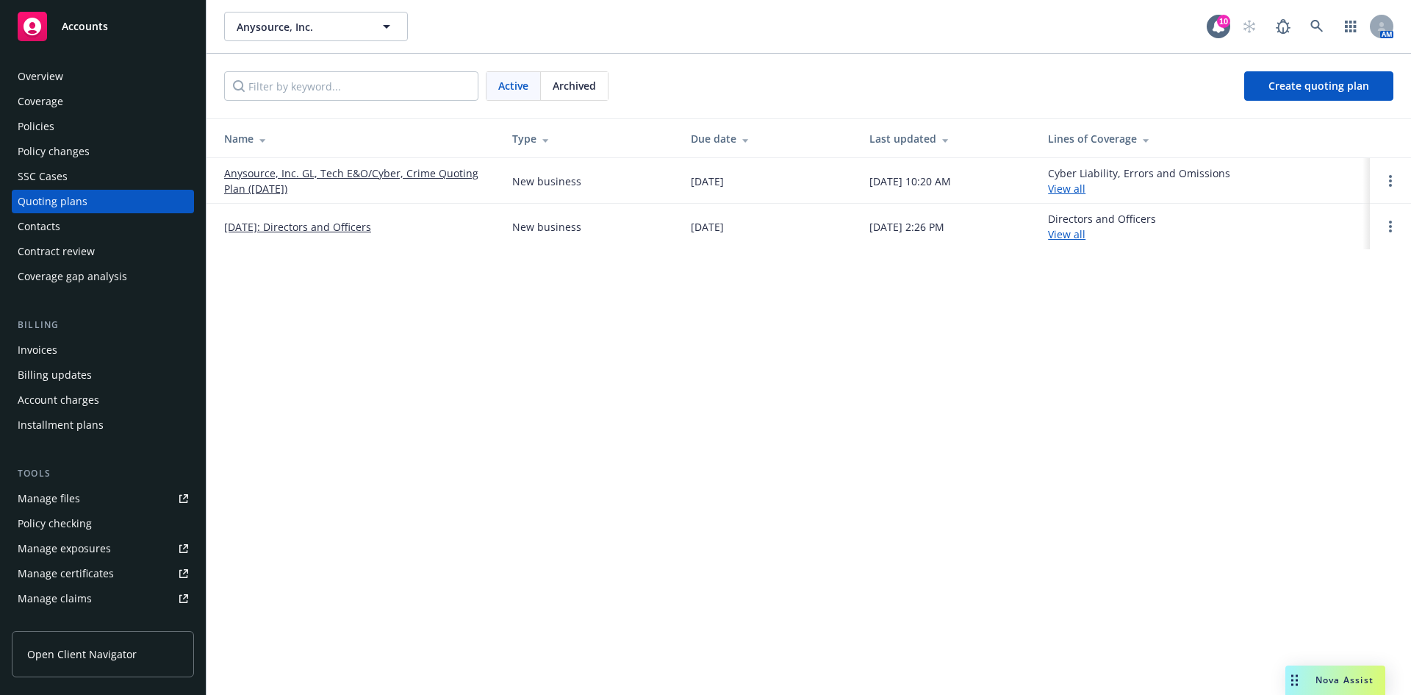
click at [287, 184] on link "Anysource, Inc. GL, Tech E&O/Cyber, Crime Quoting Plan (2025-09-09)" at bounding box center [356, 180] width 265 height 31
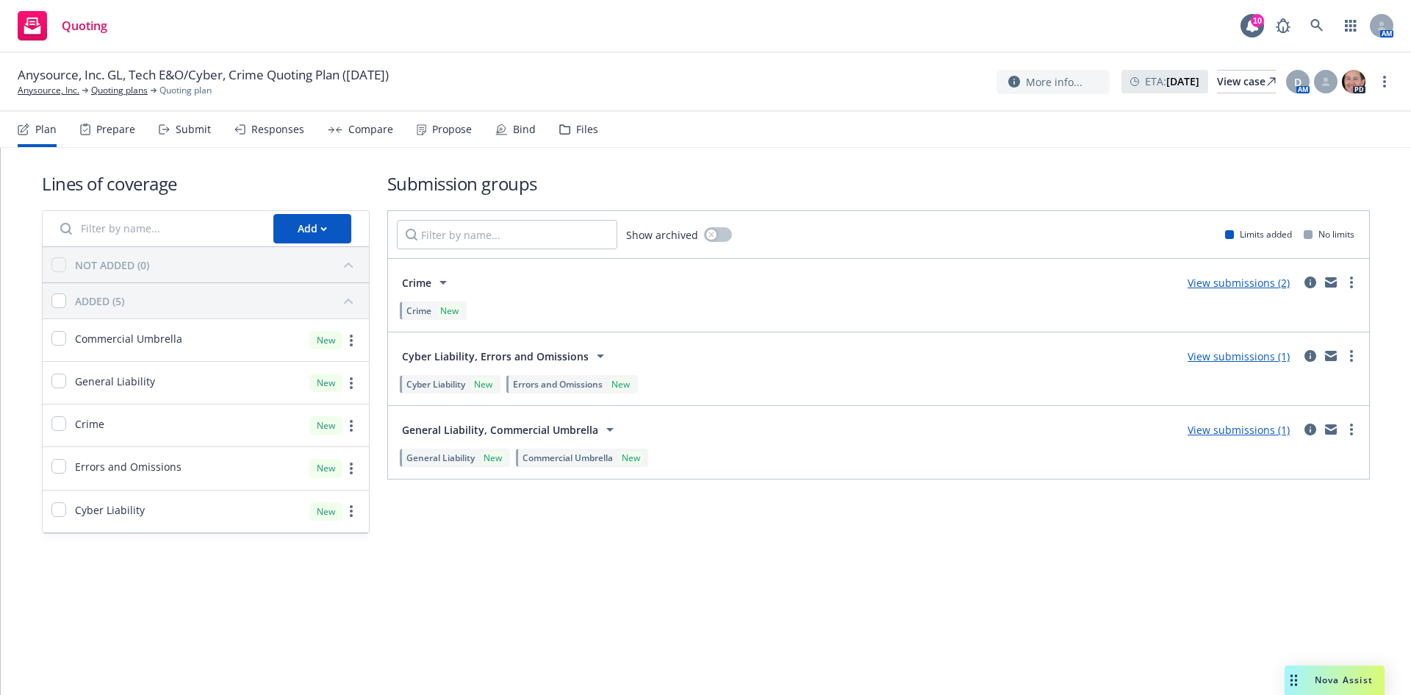
click at [559, 127] on icon at bounding box center [564, 129] width 11 height 10
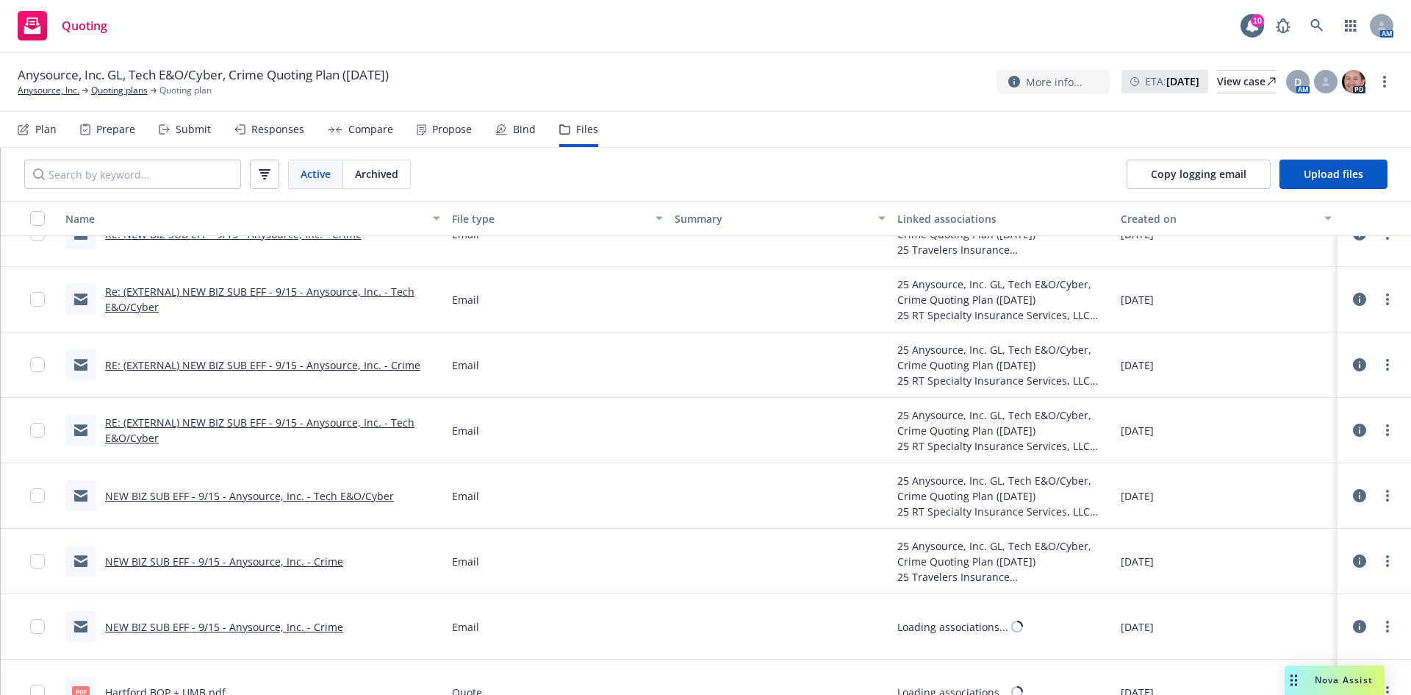
scroll to position [323, 0]
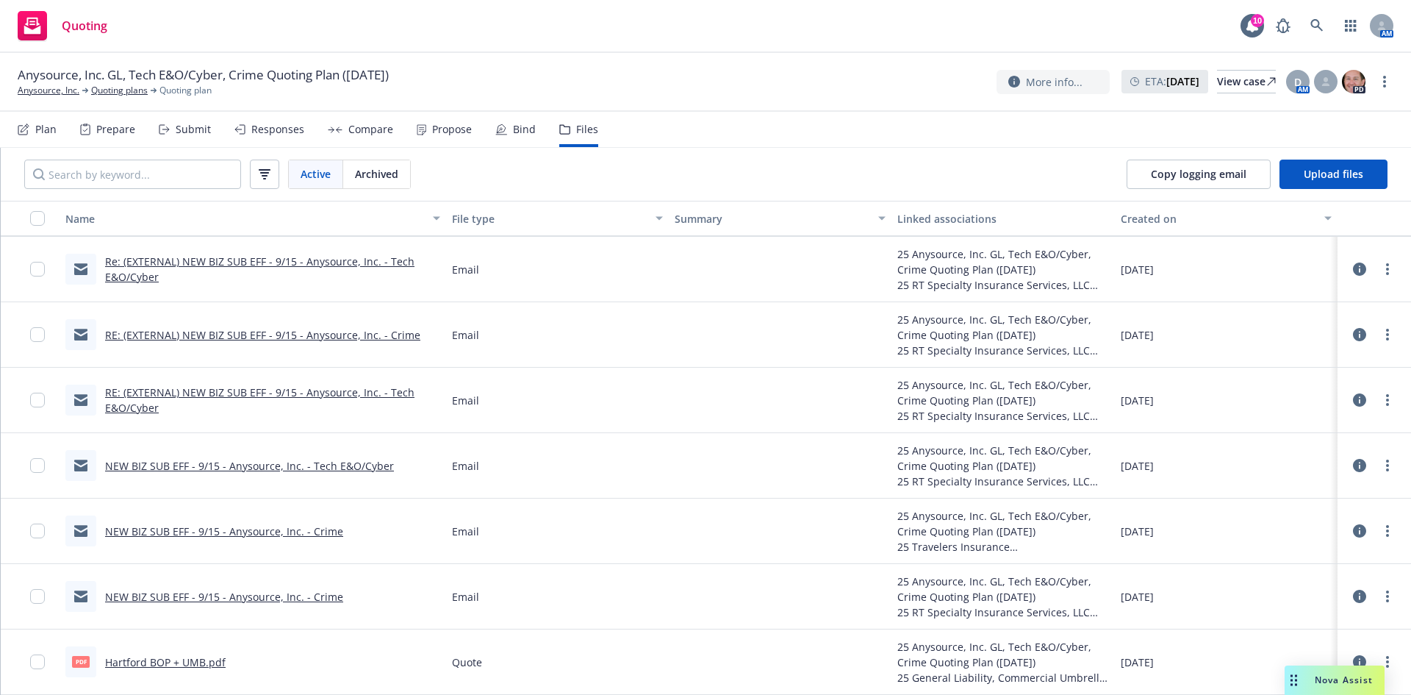
click at [168, 662] on link "Hartford BOP + UMB.pdf" at bounding box center [165, 662] width 121 height 14
click at [33, 86] on link "Anysource, Inc." at bounding box center [49, 90] width 62 height 13
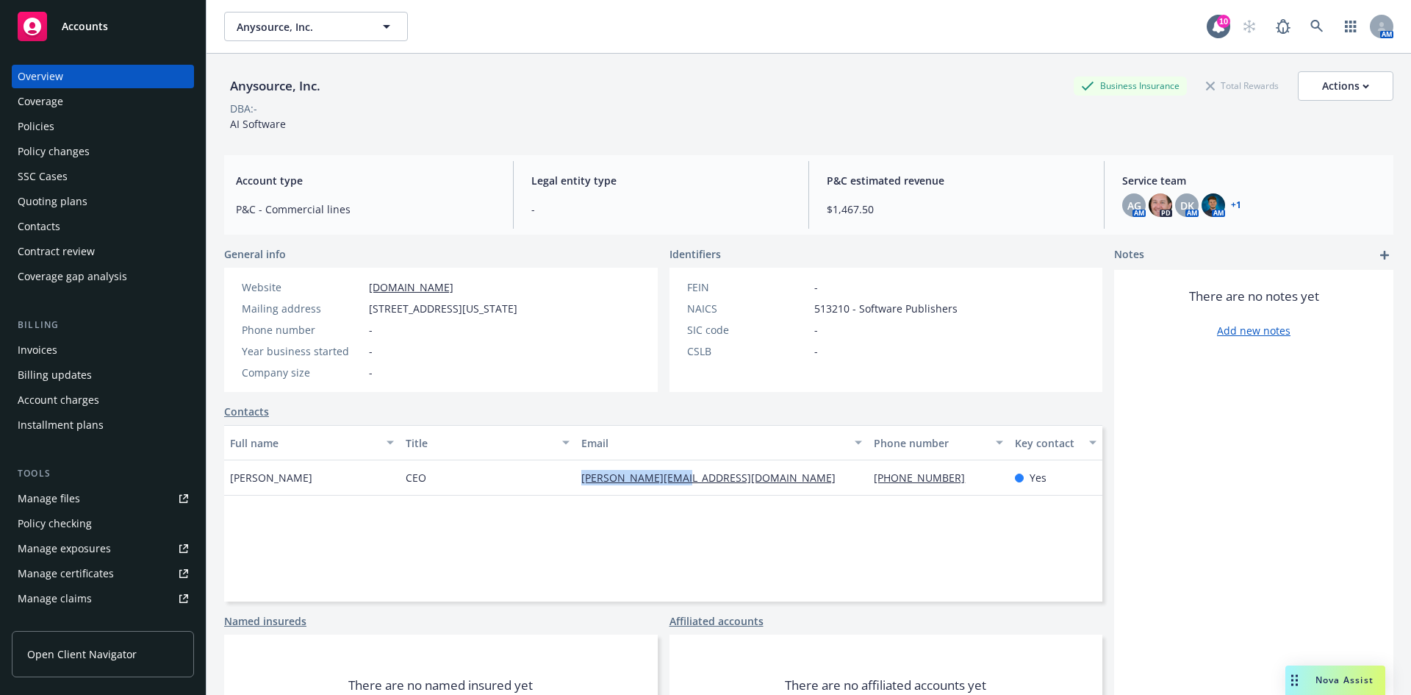
drag, startPoint x: 581, startPoint y: 482, endPoint x: 693, endPoint y: 490, distance: 112.0
click at [684, 495] on div "Full name Title Email Phone number Key contact [PERSON_NAME] CEO [PERSON_NAME][…" at bounding box center [663, 513] width 878 height 176
copy link "[PERSON_NAME][EMAIL_ADDRESS][DOMAIN_NAME]"
